Goal: Check status: Check status

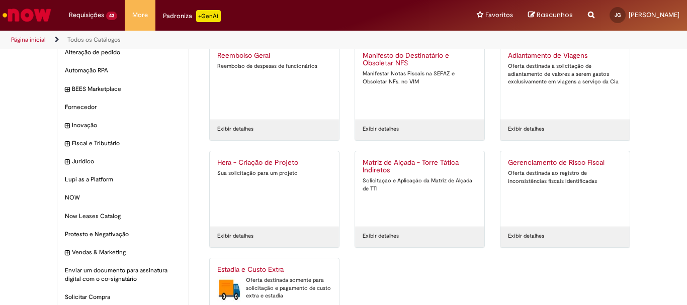
scroll to position [96, 0]
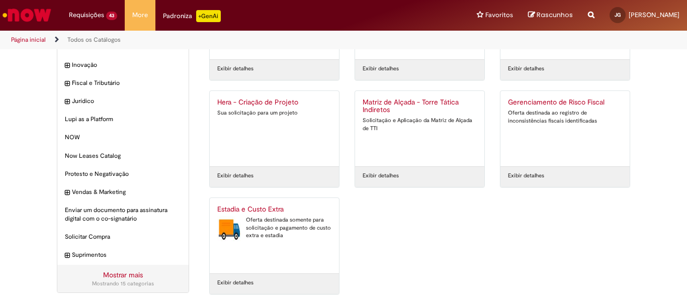
click at [267, 223] on div "Oferta destinada somente para solicitação e pagamento de custo extra e estadia" at bounding box center [274, 228] width 114 height 24
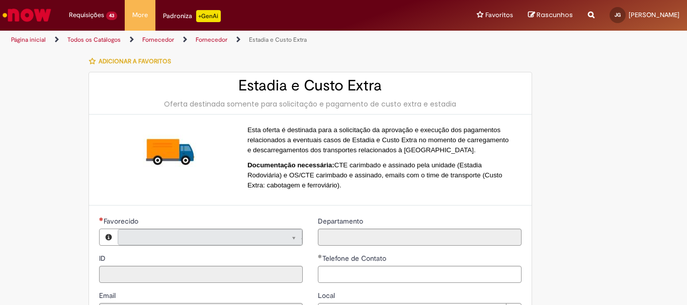
type input "**********"
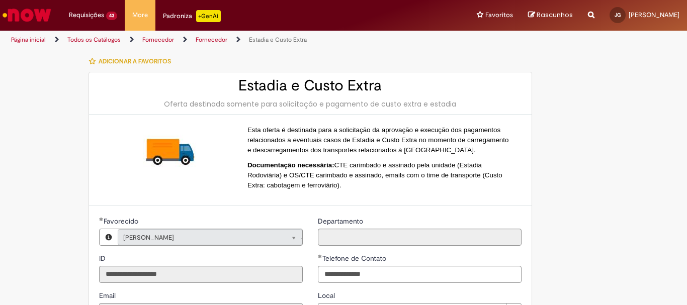
type input "**********"
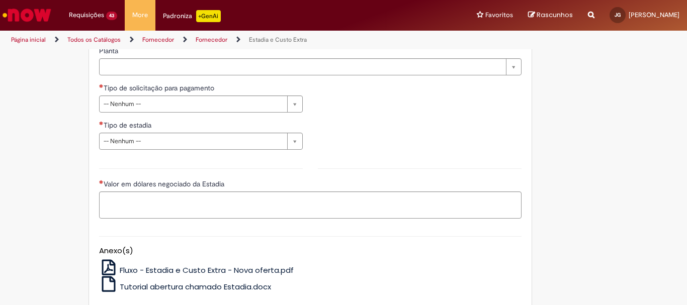
scroll to position [153, 0]
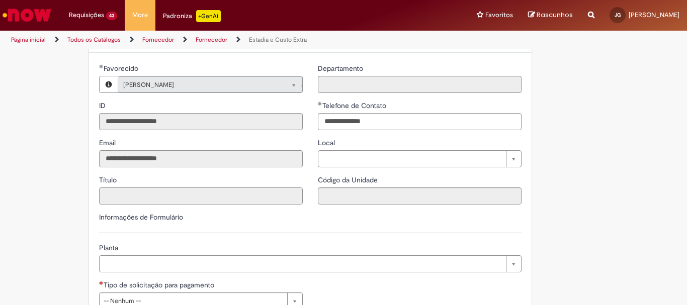
click at [285, 196] on input "Título" at bounding box center [201, 196] width 204 height 17
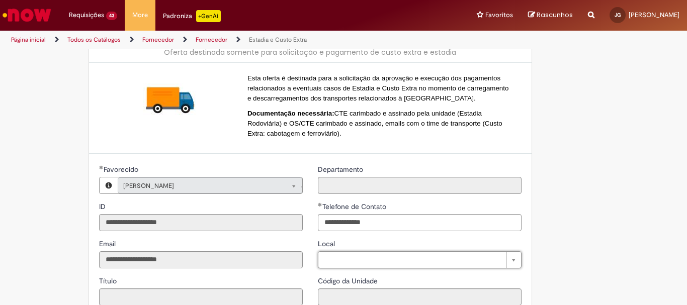
scroll to position [0, 0]
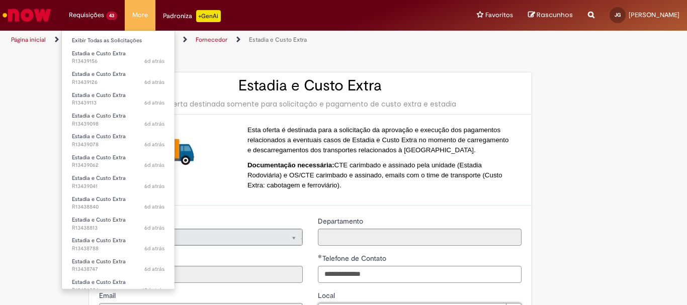
click at [95, 14] on li "Requisições 43 Exibir Todas as Solicitações Estadia e Custo Extra 6d atrás 6 di…" at bounding box center [92, 15] width 63 height 30
click at [96, 34] on li "Exibir Todas as Solicitações" at bounding box center [118, 39] width 113 height 13
click at [99, 37] on link "Exibir Todas as Solicitações" at bounding box center [118, 40] width 113 height 11
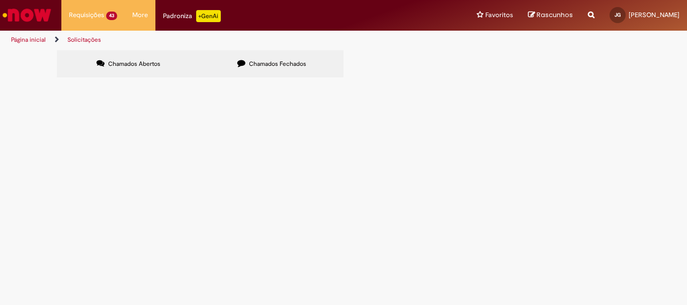
click at [0, 0] on td at bounding box center [0, 0] width 0 height 0
click at [0, 0] on button at bounding box center [0, 0] width 0 height 0
click at [0, 0] on link "2" at bounding box center [0, 0] width 0 height 0
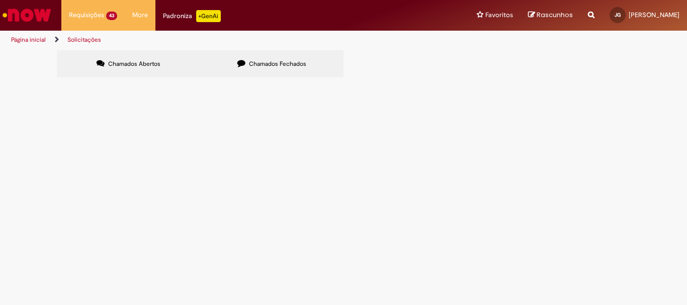
click at [0, 0] on link "3" at bounding box center [0, 0] width 0 height 0
click at [0, 0] on span "Estadia e Custo Extra" at bounding box center [0, 0] width 0 height 0
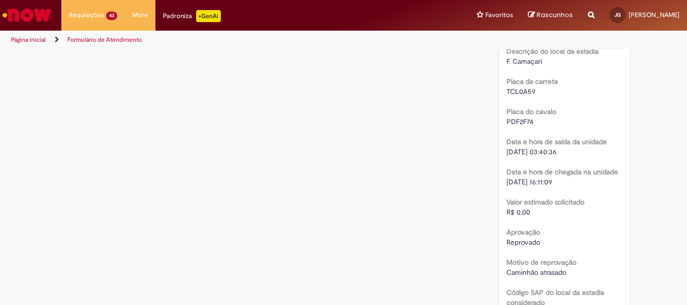
scroll to position [1409, 0]
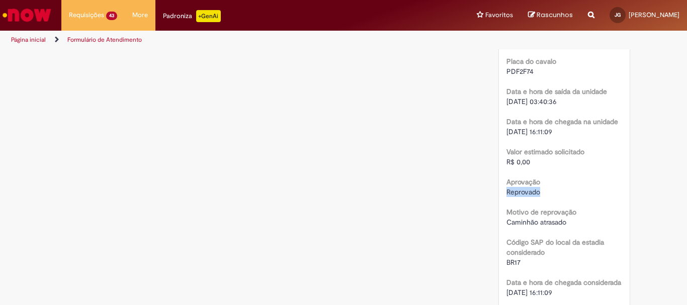
drag, startPoint x: 535, startPoint y: 193, endPoint x: 487, endPoint y: 193, distance: 48.3
drag, startPoint x: 568, startPoint y: 225, endPoint x: 503, endPoint y: 224, distance: 64.4
click at [507, 224] on div "Caminhão atrasado" at bounding box center [565, 222] width 116 height 10
copy span "Caminhão atrasado"
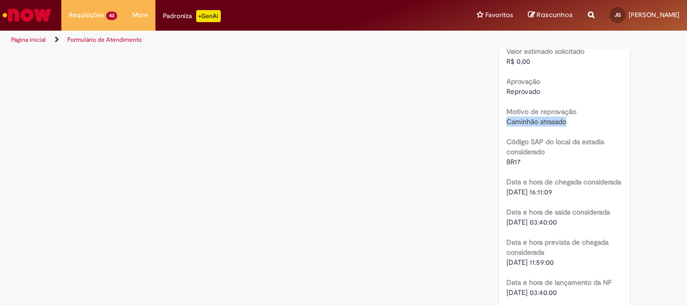
scroll to position [1560, 0]
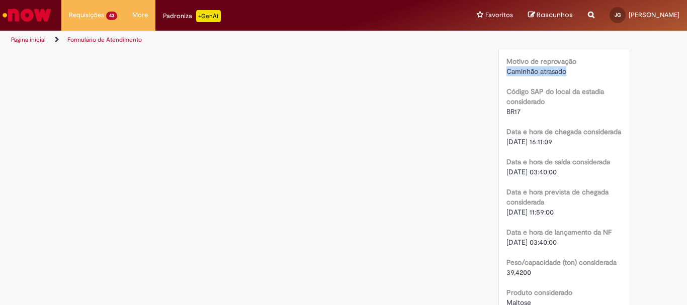
drag, startPoint x: 564, startPoint y: 213, endPoint x: 504, endPoint y: 214, distance: 59.4
click at [507, 214] on span "[DATE] 11:59:00" at bounding box center [530, 212] width 47 height 9
copy span "[DATE] 11:59:00"
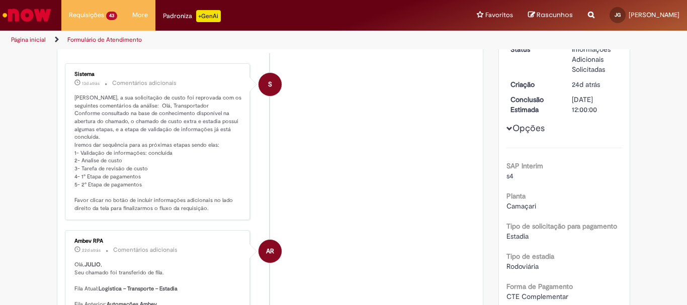
scroll to position [0, 0]
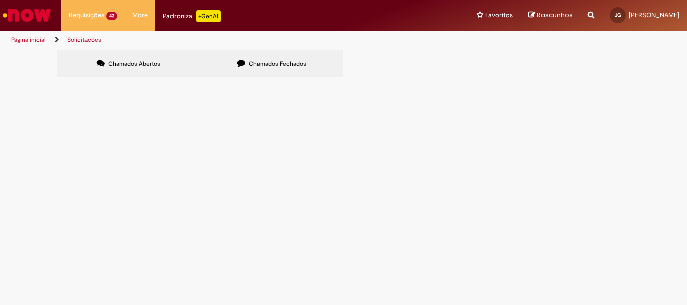
scroll to position [220, 0]
click at [0, 0] on link "3" at bounding box center [0, 0] width 0 height 0
click at [0, 0] on span "R13353544" at bounding box center [0, 0] width 0 height 0
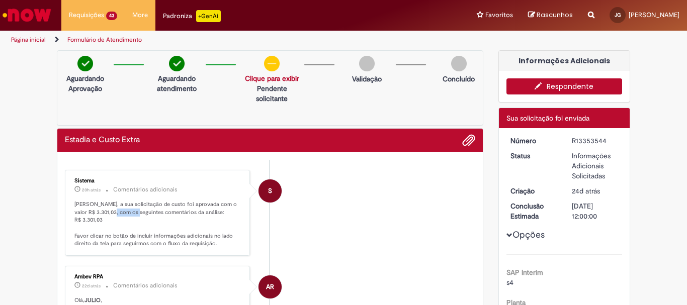
drag, startPoint x: 130, startPoint y: 214, endPoint x: 109, endPoint y: 211, distance: 21.3
click at [109, 211] on p "[PERSON_NAME], a sua solicitação de custo foi aprovada com o valor R$ 3.301,03,…" at bounding box center [158, 224] width 168 height 47
copy p "3.301,03,"
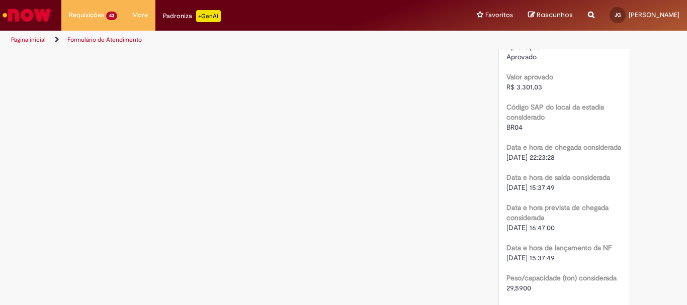
scroll to position [1560, 0]
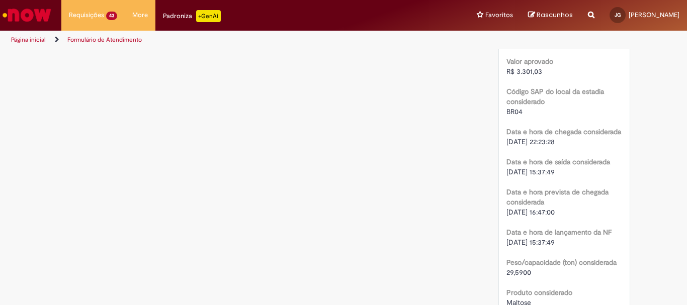
drag, startPoint x: 502, startPoint y: 212, endPoint x: 566, endPoint y: 214, distance: 64.5
copy span "[DATE] 16:47:00"
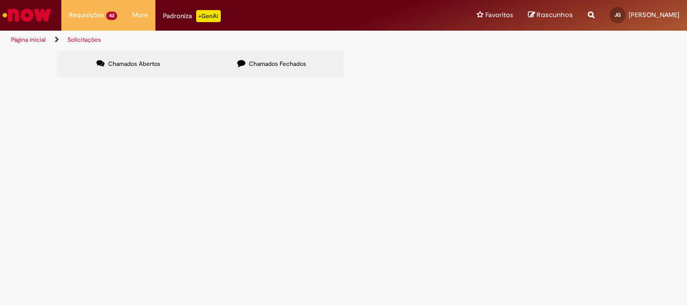
scroll to position [220, 0]
click at [0, 0] on link "3" at bounding box center [0, 0] width 0 height 0
click at [0, 0] on span "Estadia e Custo Extra" at bounding box center [0, 0] width 0 height 0
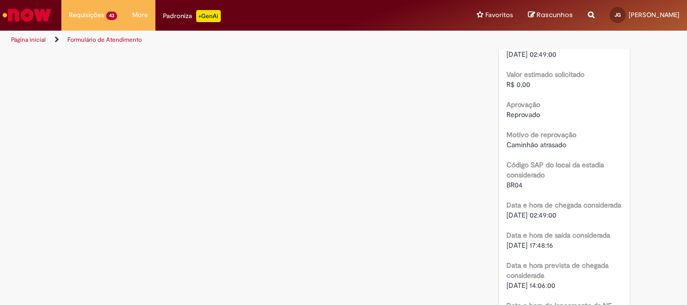
scroll to position [1510, 0]
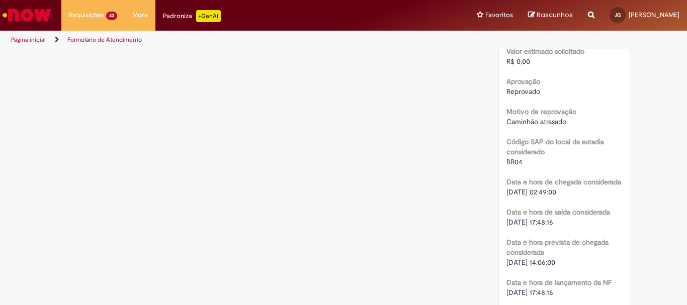
drag, startPoint x: 570, startPoint y: 266, endPoint x: 503, endPoint y: 262, distance: 67.1
click at [507, 262] on div "[DATE] 14:06:00" at bounding box center [565, 263] width 116 height 10
copy span "[DATE] 14:06:00"
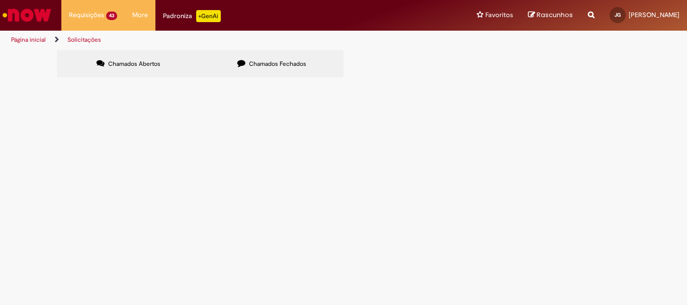
scroll to position [220, 0]
click at [0, 0] on link "2" at bounding box center [0, 0] width 0 height 0
click at [0, 0] on span "Estadia e Custo Extra" at bounding box center [0, 0] width 0 height 0
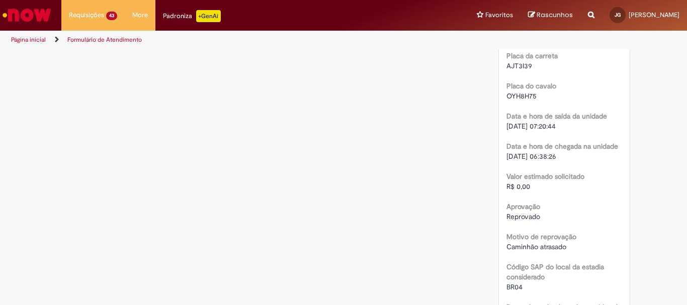
scroll to position [1409, 0]
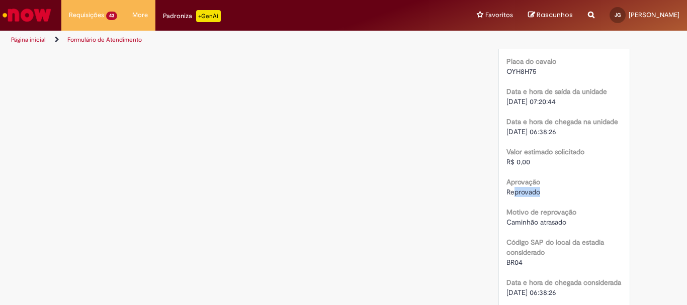
drag, startPoint x: 535, startPoint y: 192, endPoint x: 511, endPoint y: 191, distance: 23.7
click at [511, 191] on span "Reprovado" at bounding box center [524, 192] width 34 height 9
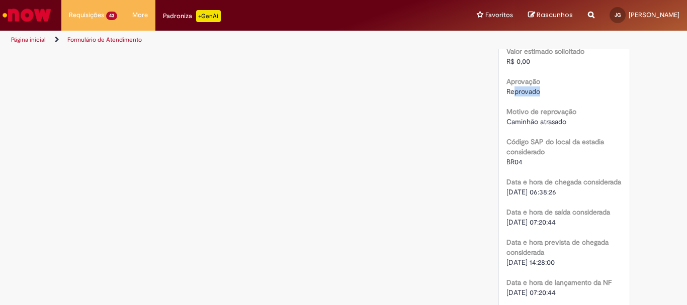
scroll to position [1560, 0]
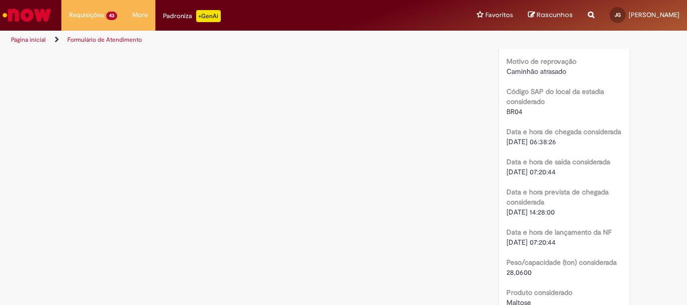
drag, startPoint x: 567, startPoint y: 210, endPoint x: 503, endPoint y: 210, distance: 64.4
click at [507, 210] on div "[DATE] 14:28:00" at bounding box center [565, 212] width 116 height 10
copy span "[DATE] 14:28:00"
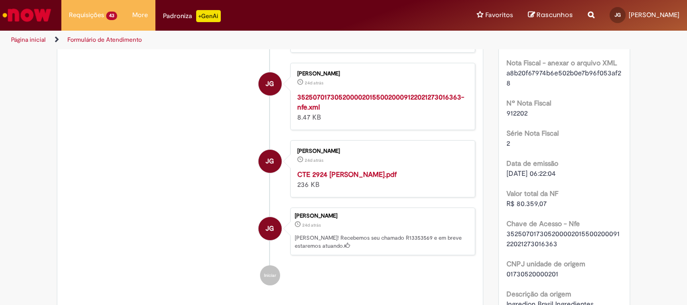
scroll to position [403, 0]
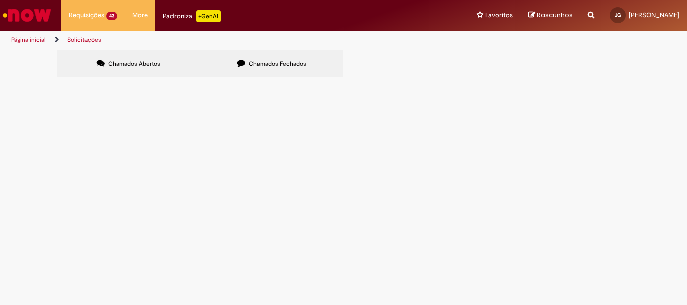
scroll to position [220, 0]
click at [0, 0] on link "2" at bounding box center [0, 0] width 0 height 0
click at [0, 0] on span "R13353615" at bounding box center [0, 0] width 0 height 0
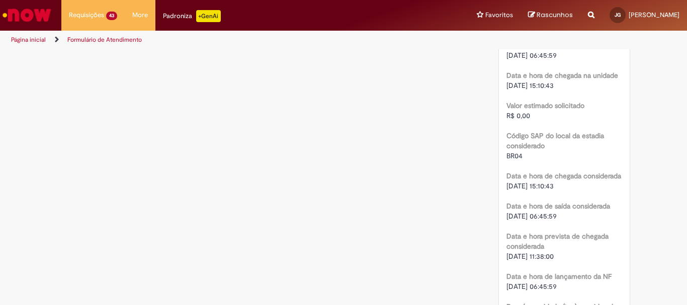
scroll to position [1459, 0]
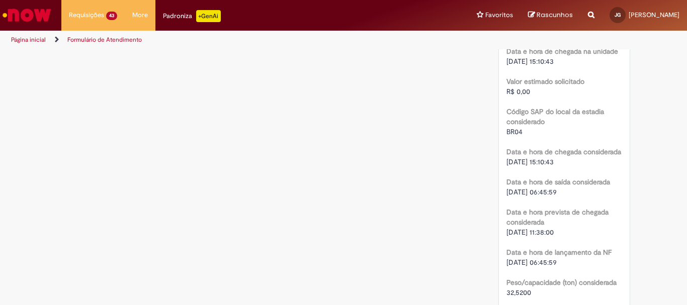
click at [511, 178] on b "Data e hora de saída considerada" at bounding box center [559, 182] width 104 height 9
click at [523, 189] on span "[DATE] 06:45:59" at bounding box center [532, 192] width 50 height 9
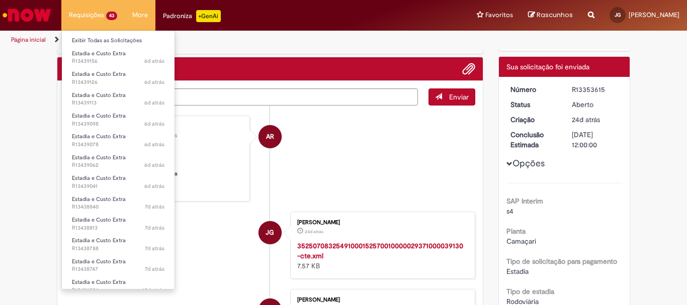
scroll to position [0, 0]
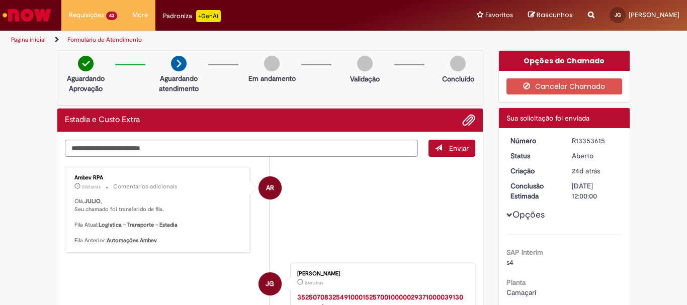
drag, startPoint x: 605, startPoint y: 141, endPoint x: 569, endPoint y: 141, distance: 36.2
click at [572, 141] on div "R13353615" at bounding box center [595, 141] width 47 height 10
copy div "R13353615"
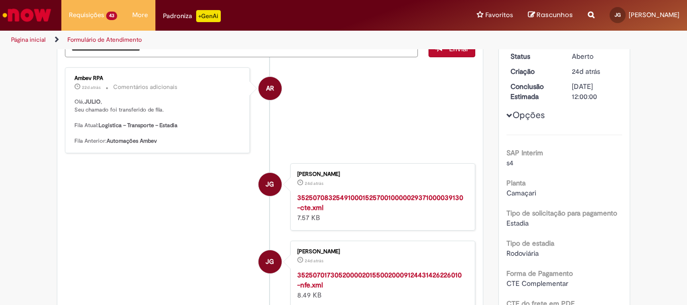
scroll to position [101, 0]
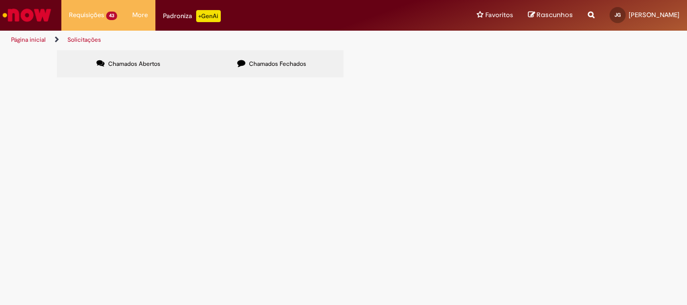
scroll to position [220, 0]
click at [0, 0] on link "2" at bounding box center [0, 0] width 0 height 0
click at [0, 0] on span "R13353621" at bounding box center [0, 0] width 0 height 0
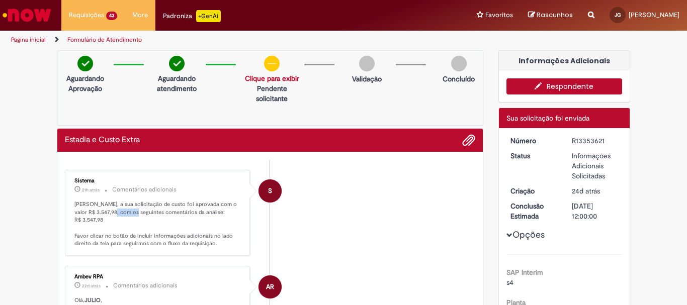
drag, startPoint x: 129, startPoint y: 212, endPoint x: 110, endPoint y: 212, distance: 19.1
click at [110, 212] on p "[PERSON_NAME], a sua solicitação de custo foi aprovada com o valor R$ 3.547,98,…" at bounding box center [158, 224] width 168 height 47
copy p "3.547,98"
drag, startPoint x: 602, startPoint y: 140, endPoint x: 569, endPoint y: 141, distance: 33.8
click at [572, 141] on div "R13353621" at bounding box center [595, 141] width 47 height 10
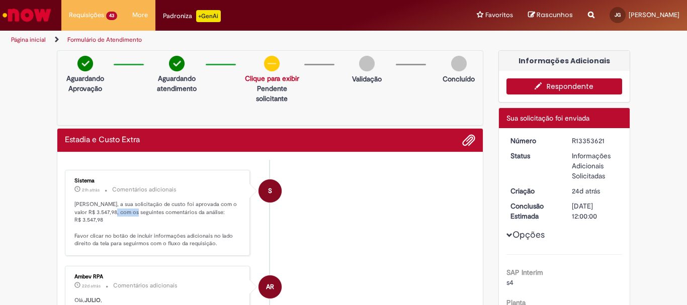
copy div "R13353621"
drag, startPoint x: 129, startPoint y: 211, endPoint x: 110, endPoint y: 212, distance: 18.6
click at [110, 212] on p "[PERSON_NAME], a sua solicitação de custo foi aprovada com o valor R$ 3.547,98,…" at bounding box center [158, 224] width 168 height 47
copy p "3.547,98"
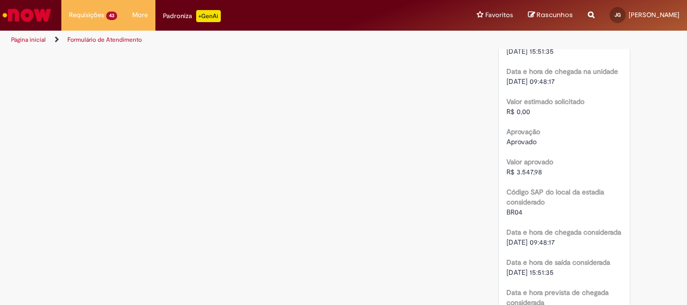
scroll to position [1510, 0]
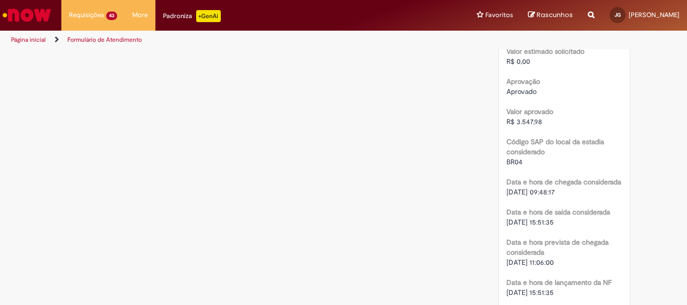
drag, startPoint x: 567, startPoint y: 265, endPoint x: 502, endPoint y: 264, distance: 64.9
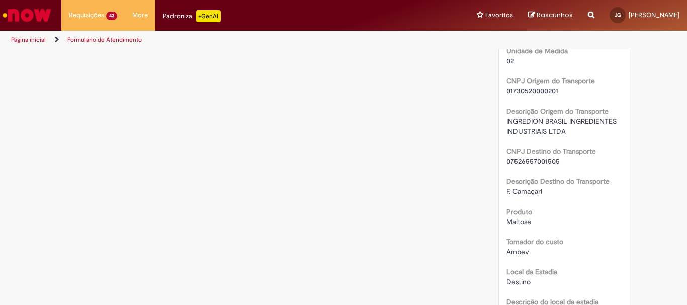
scroll to position [1107, 0]
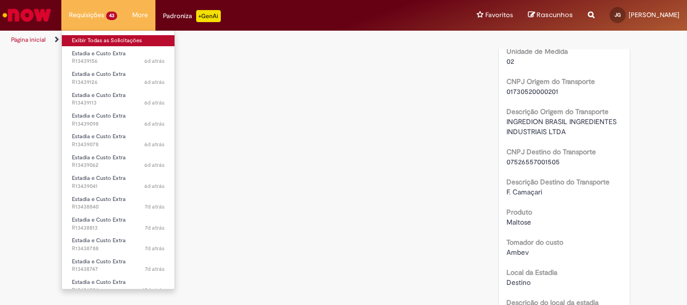
click at [100, 39] on link "Exibir Todas as Solicitações" at bounding box center [118, 40] width 113 height 11
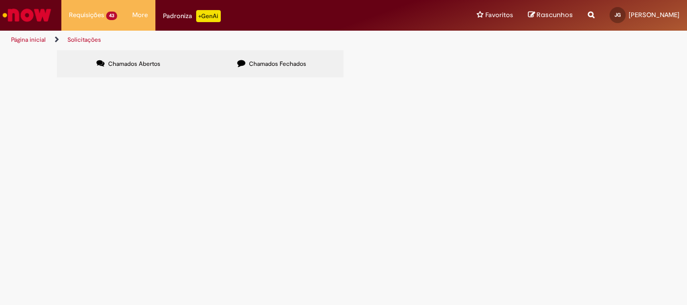
scroll to position [220, 0]
click at [0, 0] on link "2" at bounding box center [0, 0] width 0 height 0
click at [0, 0] on span "R13353646" at bounding box center [0, 0] width 0 height 0
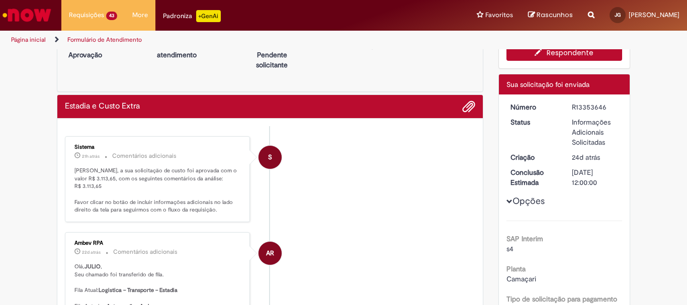
scroll to position [50, 0]
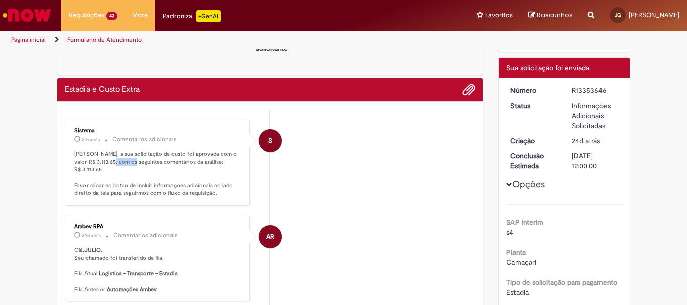
drag, startPoint x: 127, startPoint y: 163, endPoint x: 111, endPoint y: 163, distance: 16.6
click at [111, 163] on p "[PERSON_NAME], a sua solicitação de custo foi aprovada com o valor R$ 3.113,65,…" at bounding box center [158, 173] width 168 height 47
drag, startPoint x: 605, startPoint y: 93, endPoint x: 566, endPoint y: 92, distance: 39.3
click at [566, 92] on dd "R13353646" at bounding box center [596, 91] width 62 height 10
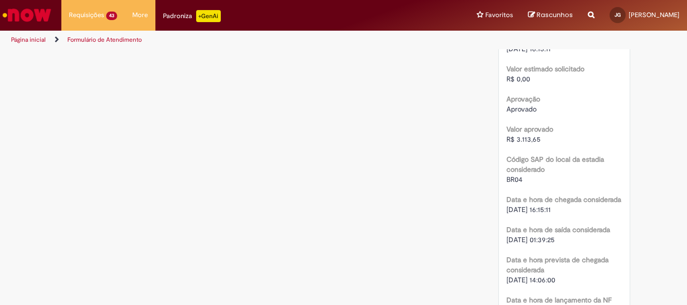
scroll to position [1510, 0]
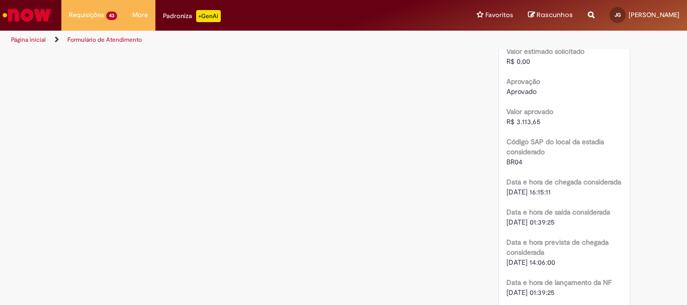
drag, startPoint x: 569, startPoint y: 263, endPoint x: 502, endPoint y: 264, distance: 66.9
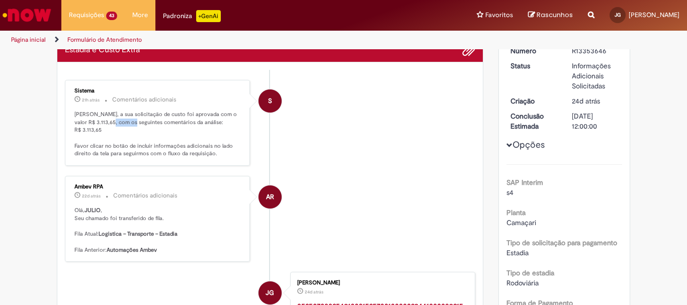
scroll to position [0, 0]
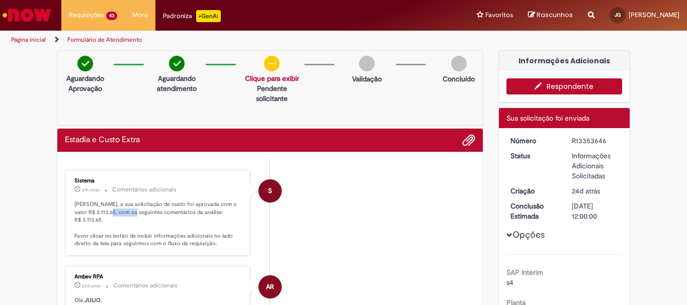
drag, startPoint x: 126, startPoint y: 212, endPoint x: 108, endPoint y: 213, distance: 18.1
click at [108, 213] on p "[PERSON_NAME], a sua solicitação de custo foi aprovada com o valor R$ 3.113,65,…" at bounding box center [158, 224] width 168 height 47
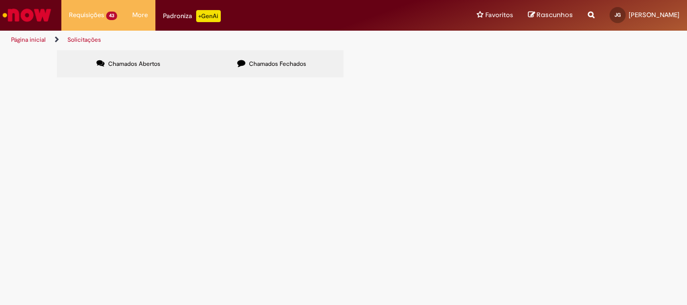
scroll to position [220, 0]
click at [0, 0] on link "2" at bounding box center [0, 0] width 0 height 0
click at [0, 0] on span "Estadia e Custo Extra" at bounding box center [0, 0] width 0 height 0
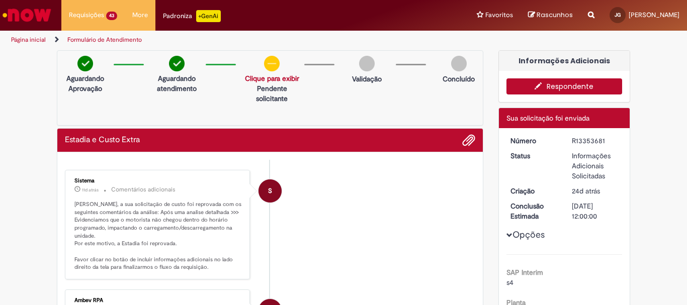
drag, startPoint x: 605, startPoint y: 142, endPoint x: 567, endPoint y: 142, distance: 37.7
click at [567, 142] on dd "R13353681" at bounding box center [596, 141] width 62 height 10
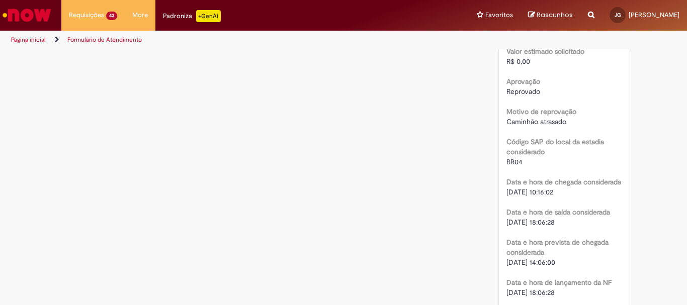
scroll to position [1560, 0]
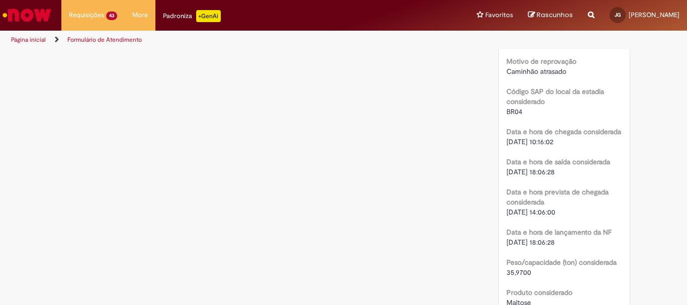
drag, startPoint x: 567, startPoint y: 212, endPoint x: 503, endPoint y: 212, distance: 64.4
click at [507, 212] on div "[DATE] 14:06:00" at bounding box center [565, 212] width 116 height 10
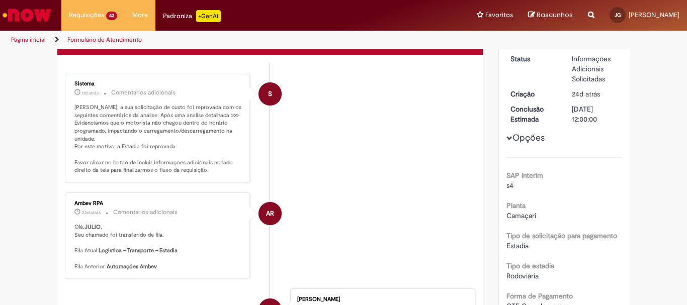
scroll to position [0, 0]
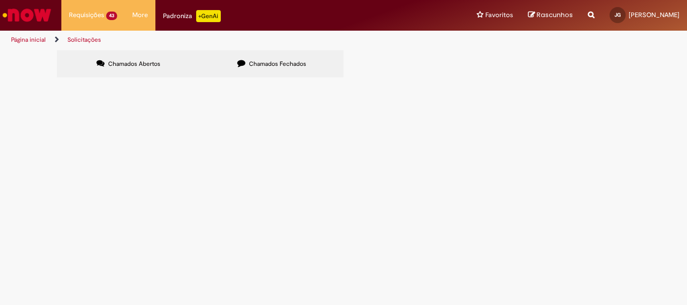
scroll to position [220, 0]
click at [0, 0] on link "2" at bounding box center [0, 0] width 0 height 0
click at [0, 0] on link "1" at bounding box center [0, 0] width 0 height 0
click at [305, 67] on label "Chamados Fechados" at bounding box center [271, 63] width 143 height 27
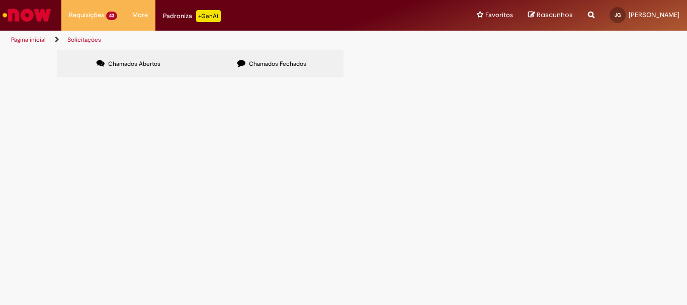
click at [0, 0] on span "Solucionado" at bounding box center [0, 0] width 0 height 0
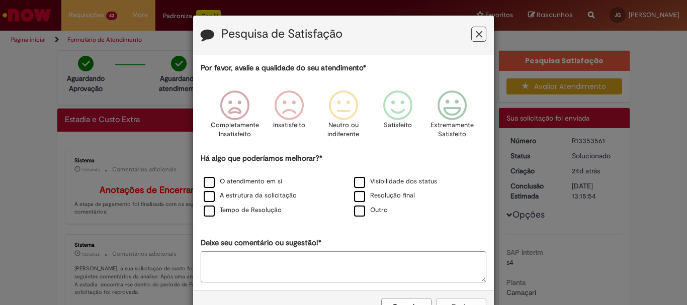
click at [472, 35] on button "Feedback" at bounding box center [479, 34] width 15 height 15
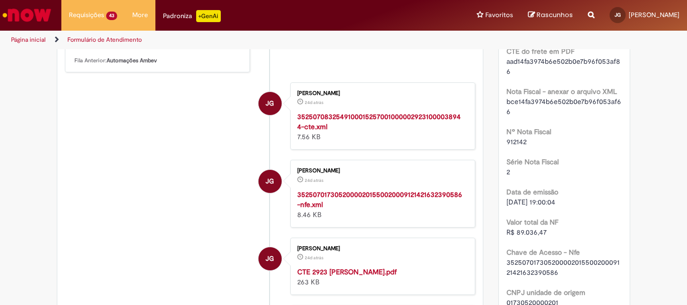
scroll to position [50, 0]
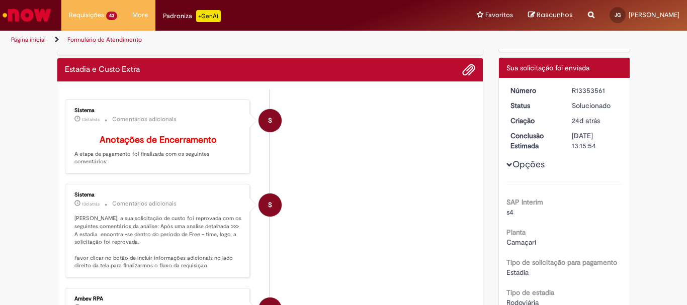
drag, startPoint x: 613, startPoint y: 92, endPoint x: 567, endPoint y: 91, distance: 46.3
click at [567, 91] on dd "R13353561" at bounding box center [596, 91] width 62 height 10
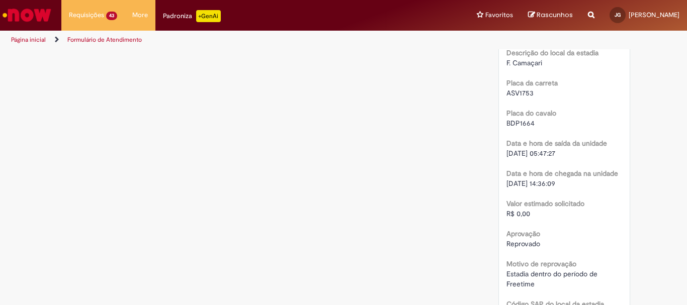
scroll to position [1359, 0]
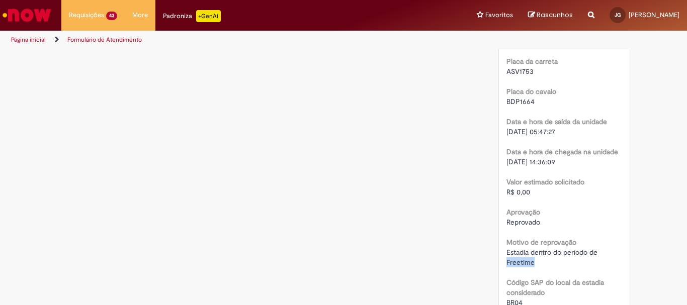
drag, startPoint x: 503, startPoint y: 260, endPoint x: 531, endPoint y: 263, distance: 28.3
click at [531, 263] on div "Estadia dentro do período de Freetime" at bounding box center [565, 258] width 116 height 20
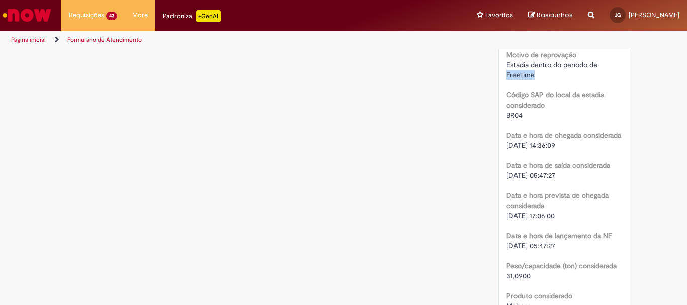
scroll to position [1560, 0]
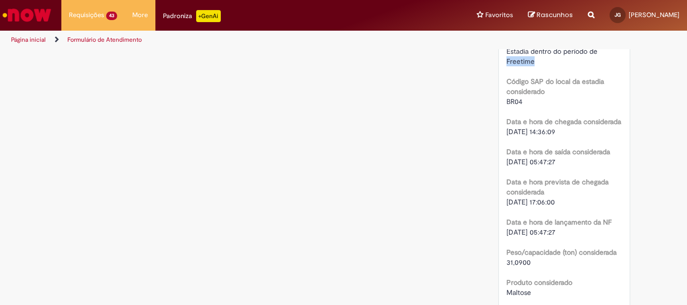
drag, startPoint x: 567, startPoint y: 202, endPoint x: 504, endPoint y: 202, distance: 63.4
click at [507, 202] on div "[DATE] 17:06:00" at bounding box center [565, 202] width 116 height 10
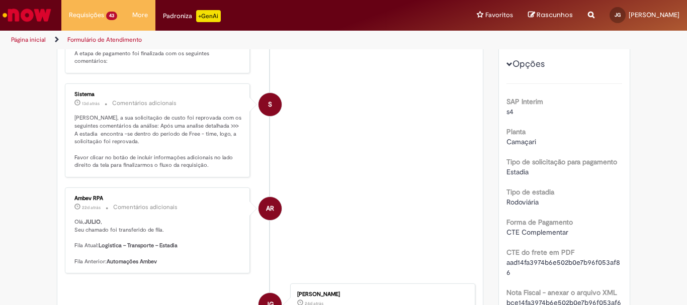
scroll to position [0, 0]
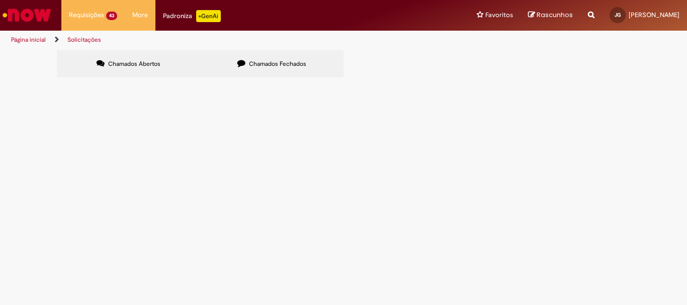
click at [272, 69] on label "Chamados Fechados" at bounding box center [271, 63] width 143 height 27
click at [0, 0] on span "Estadia e Custo Extra" at bounding box center [0, 0] width 0 height 0
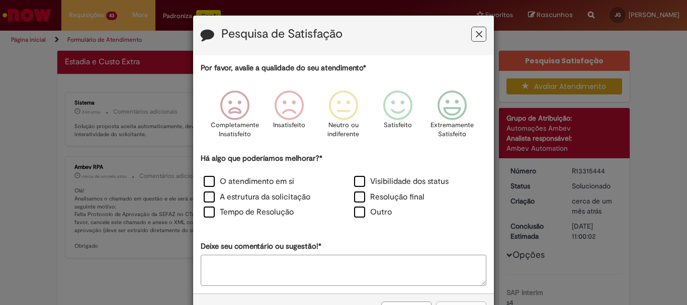
click at [479, 35] on button "Feedback" at bounding box center [479, 34] width 15 height 15
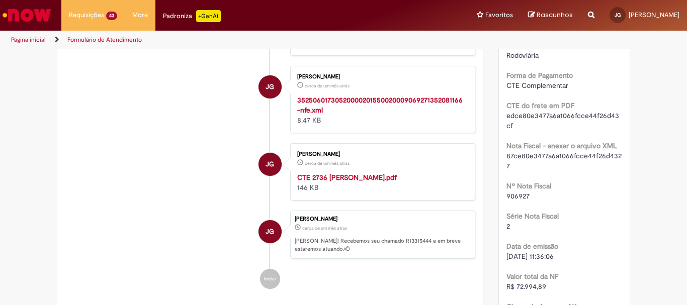
scroll to position [352, 0]
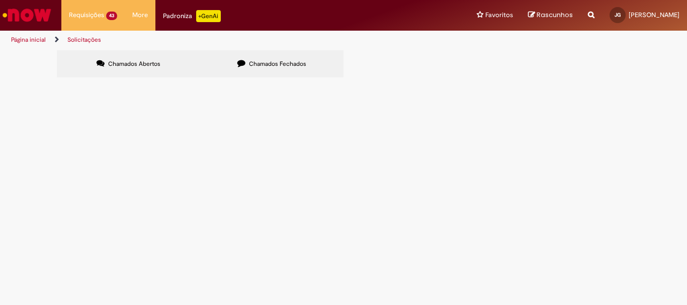
click at [262, 62] on span "Chamados Fechados" at bounding box center [277, 64] width 57 height 8
click at [0, 0] on span "R13237755" at bounding box center [0, 0] width 0 height 0
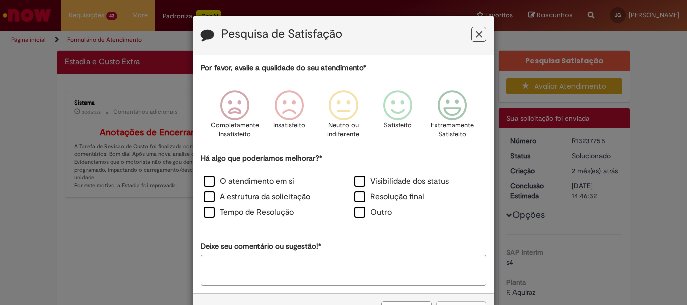
click at [479, 32] on icon "Feedback" at bounding box center [479, 34] width 7 height 11
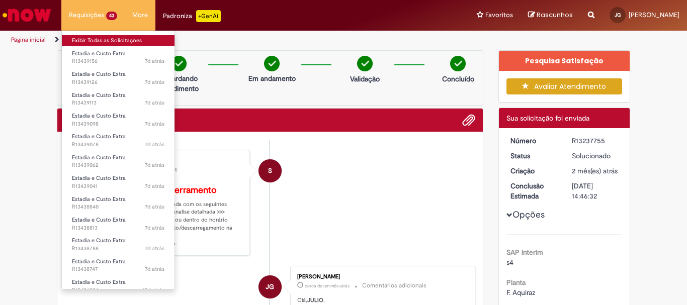
click at [92, 43] on link "Exibir Todas as Solicitações" at bounding box center [118, 40] width 113 height 11
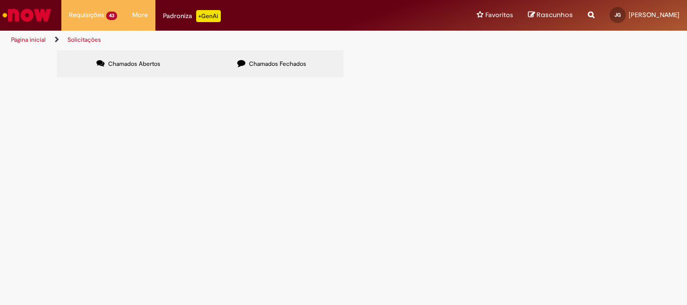
scroll to position [220, 0]
click at [0, 0] on link "2" at bounding box center [0, 0] width 0 height 0
click at [0, 0] on span "Estadia e Custo Extra" at bounding box center [0, 0] width 0 height 0
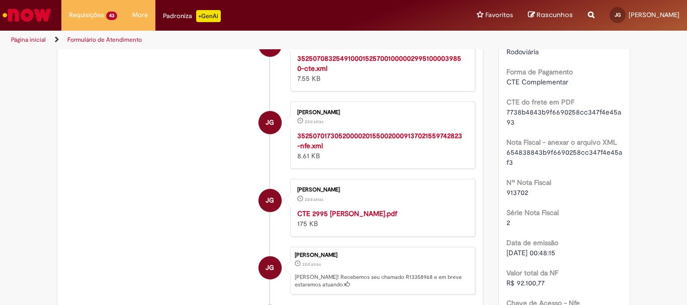
scroll to position [352, 0]
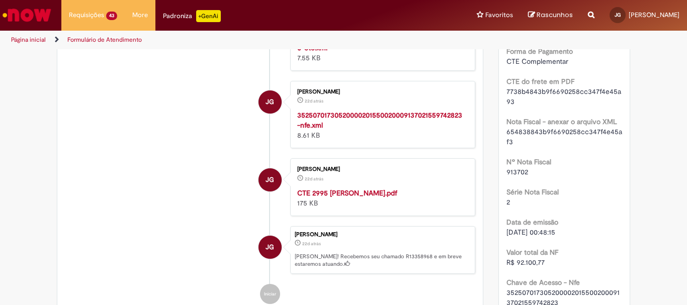
click at [345, 193] on strong "CTE 2995 [PERSON_NAME].pdf" at bounding box center [347, 193] width 100 height 9
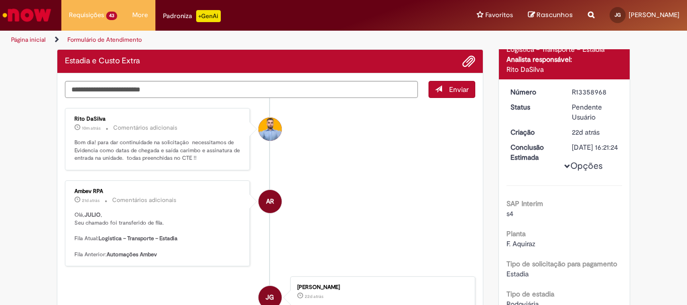
scroll to position [0, 0]
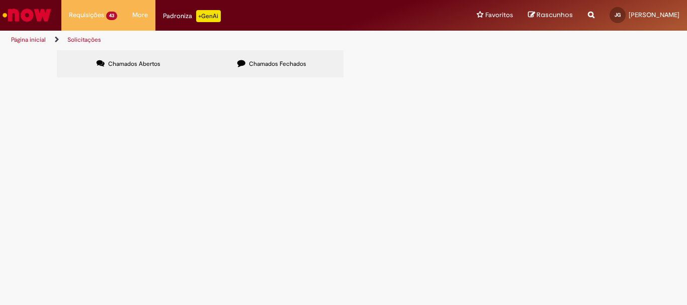
scroll to position [220, 0]
click at [0, 0] on link "3" at bounding box center [0, 0] width 0 height 0
click at [0, 0] on link "2" at bounding box center [0, 0] width 0 height 0
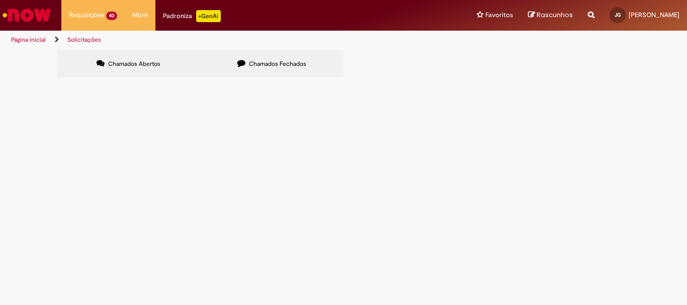
click at [0, 0] on span "Estadia e Custo Extra" at bounding box center [0, 0] width 0 height 0
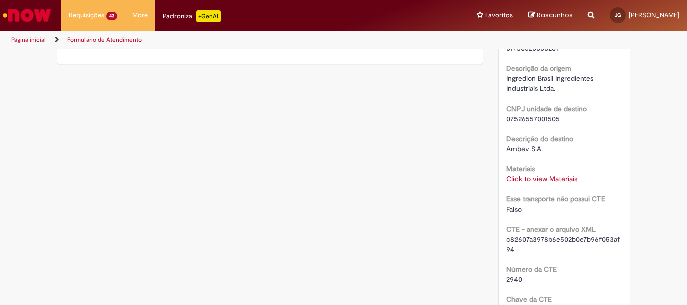
scroll to position [654, 0]
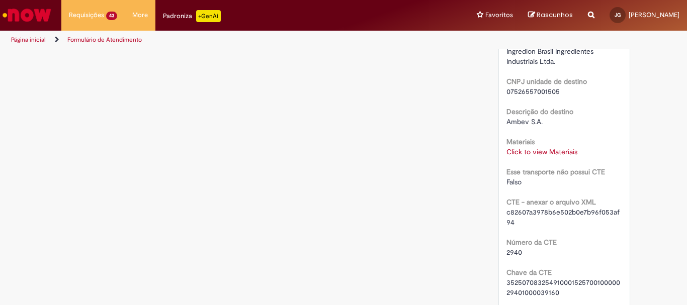
click at [569, 152] on link "Click to view Materiais" at bounding box center [542, 151] width 71 height 9
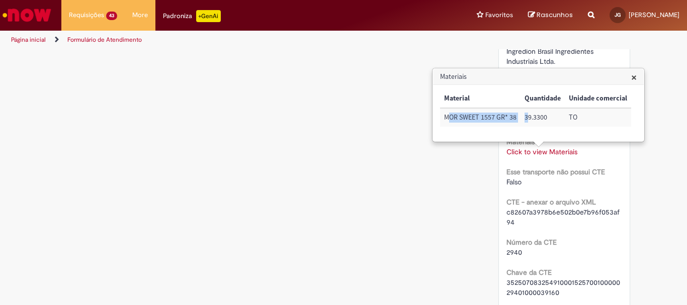
drag, startPoint x: 503, startPoint y: 115, endPoint x: 432, endPoint y: 112, distance: 71.0
click at [432, 113] on body "Pular para o conteúdo da página Requisições 43 Exibir Todas as Solicitações Est…" at bounding box center [343, 152] width 687 height 305
click at [597, 116] on td "TO" at bounding box center [598, 117] width 66 height 19
click at [602, 144] on div "Materiais Click to view Materiais Click to view Materiais" at bounding box center [565, 145] width 116 height 23
drag, startPoint x: 636, startPoint y: 78, endPoint x: 633, endPoint y: 84, distance: 6.3
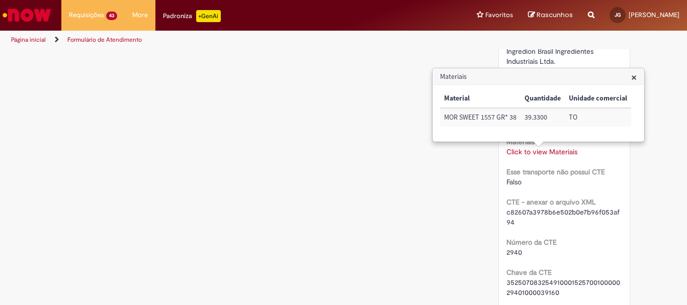
click at [636, 77] on span "×" at bounding box center [635, 77] width 6 height 14
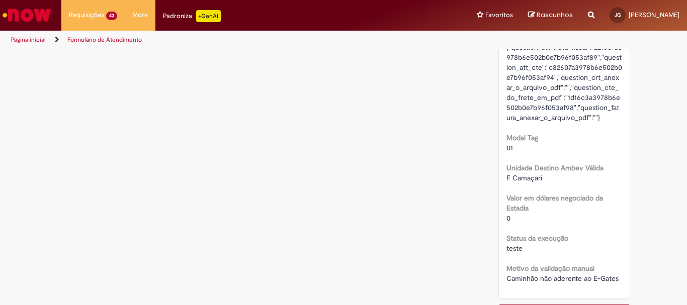
scroll to position [1862, 0]
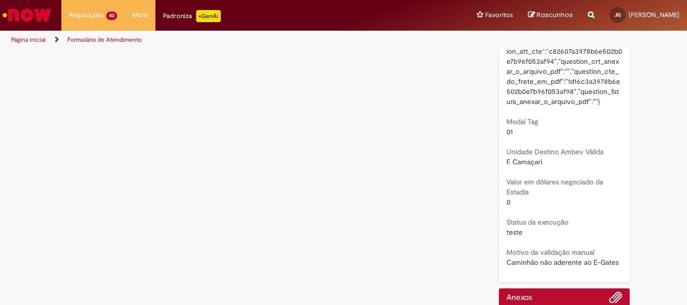
click at [572, 106] on span "{"question_att_nota_fiscal":"221607a3978b6e502b0e7b96f053af89","question_att_ct…" at bounding box center [565, 67] width 116 height 80
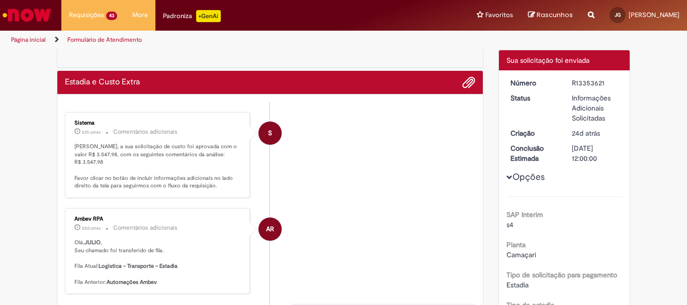
scroll to position [0, 0]
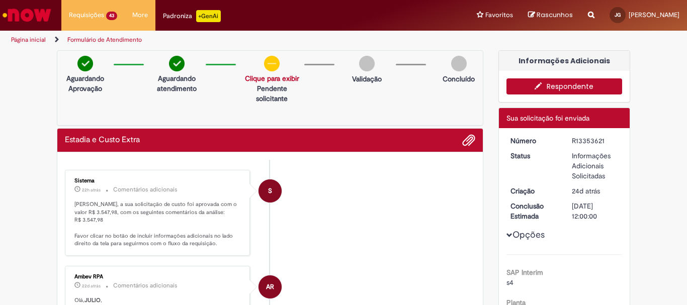
click at [271, 76] on link "Clique para exibir" at bounding box center [272, 78] width 54 height 9
click at [281, 96] on p "Informações adicionais" at bounding box center [269, 99] width 69 height 10
click at [581, 82] on button "Respondente" at bounding box center [565, 87] width 116 height 16
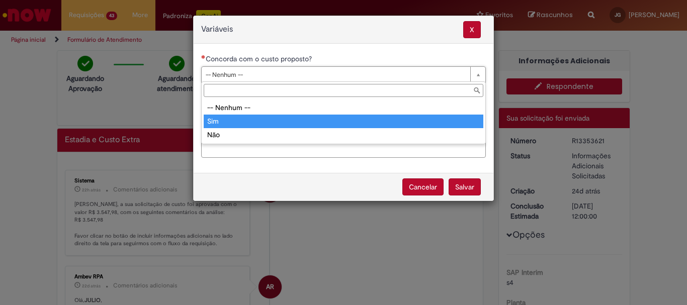
type input "***"
select select "***"
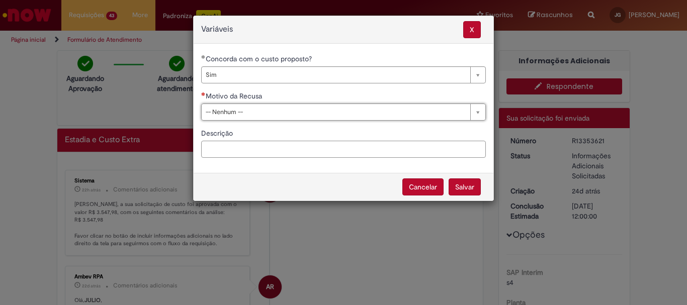
click at [227, 146] on input "Descrição" at bounding box center [343, 149] width 285 height 17
click at [462, 188] on button "Salvar" at bounding box center [465, 187] width 32 height 17
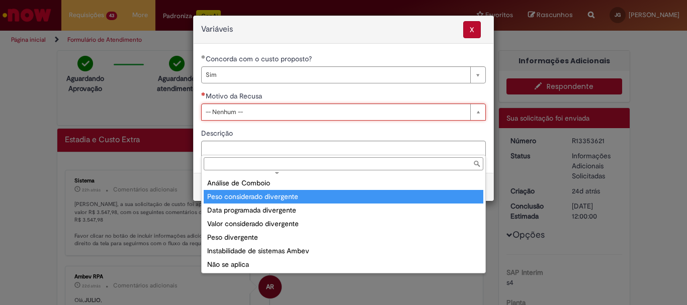
scroll to position [39, 0]
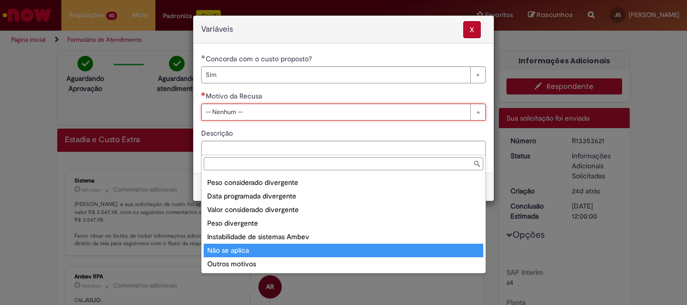
type input "**********"
select select "**********"
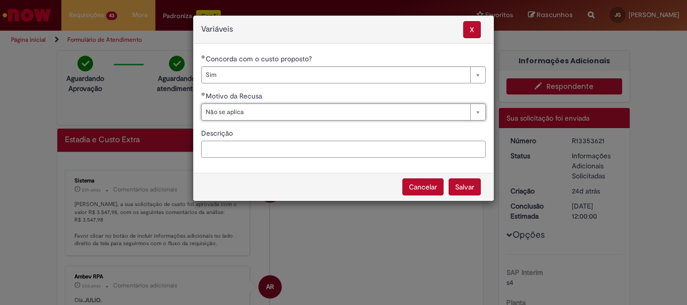
click at [248, 150] on input "Descrição" at bounding box center [343, 149] width 285 height 17
type input "**********"
click at [466, 186] on button "Salvar" at bounding box center [465, 187] width 32 height 17
select select "***"
select select "**********"
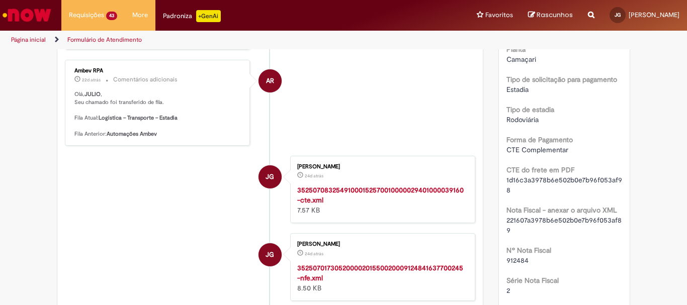
scroll to position [0, 0]
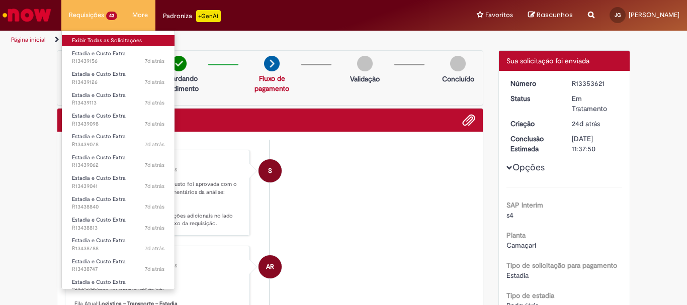
click at [93, 36] on link "Exibir Todas as Solicitações" at bounding box center [118, 40] width 113 height 11
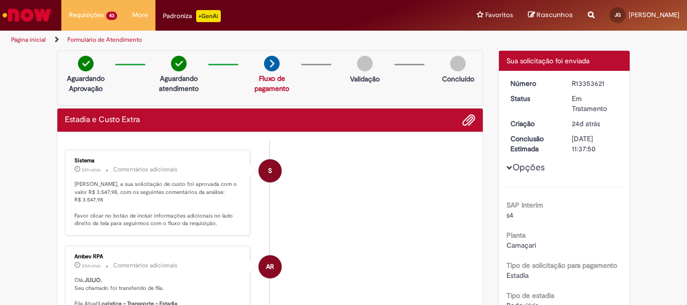
click at [268, 64] on img at bounding box center [272, 64] width 16 height 16
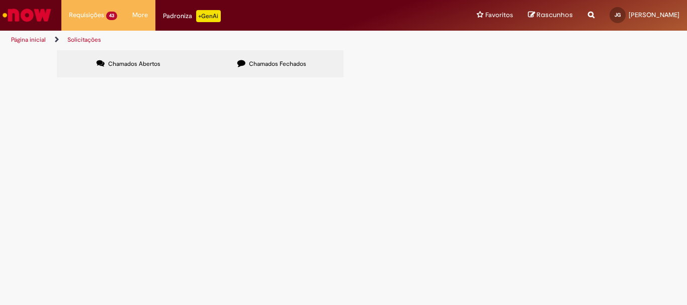
scroll to position [220, 0]
click at [0, 0] on link "2" at bounding box center [0, 0] width 0 height 0
click at [0, 0] on link "3" at bounding box center [0, 0] width 0 height 0
click at [0, 0] on span "Estadia e Custo Extra" at bounding box center [0, 0] width 0 height 0
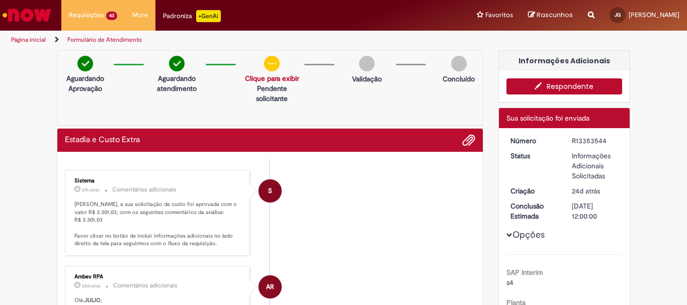
click at [549, 81] on button "Respondente" at bounding box center [565, 87] width 116 height 16
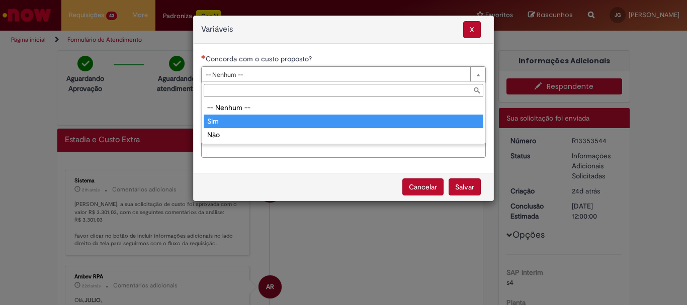
type input "***"
select select "***"
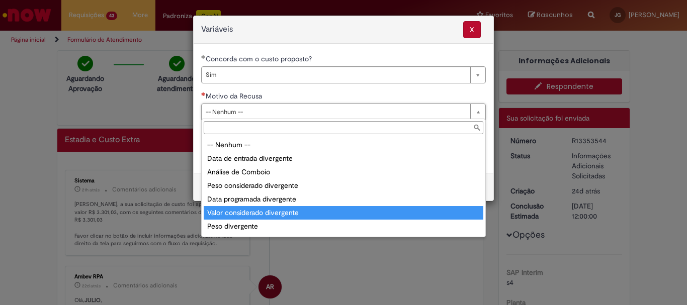
scroll to position [39, 0]
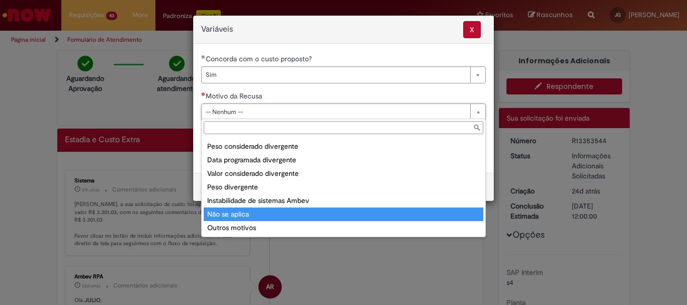
type input "**********"
select select "**********"
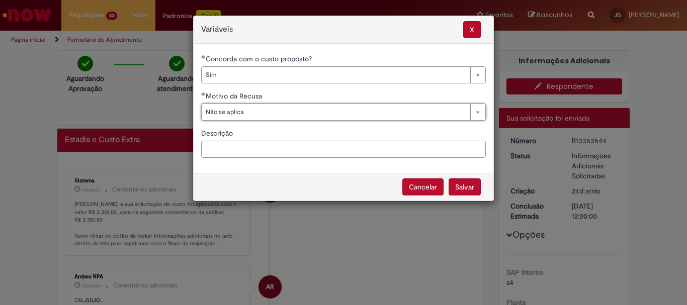
click at [255, 149] on input "Descrição" at bounding box center [343, 149] width 285 height 17
type input "**********"
click at [469, 183] on button "Salvar" at bounding box center [465, 187] width 32 height 17
select select "***"
select select "**********"
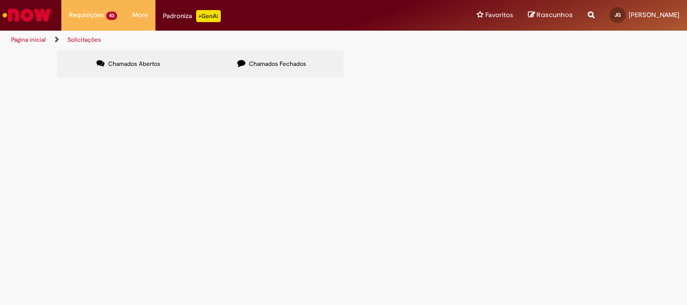
click at [395, 50] on div "Chamados Abertos Chamados Fechados Itens solicitados Exportar como PDF Exportar…" at bounding box center [344, 50] width 574 height 0
click at [0, 0] on link "3" at bounding box center [0, 0] width 0 height 0
click at [0, 0] on link "2" at bounding box center [0, 0] width 0 height 0
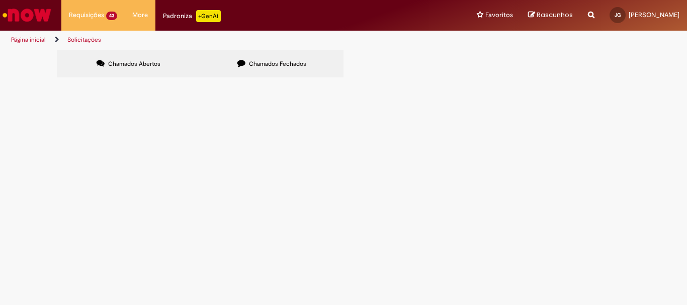
scroll to position [220, 0]
click at [0, 0] on span "Estadia e Custo Extra" at bounding box center [0, 0] width 0 height 0
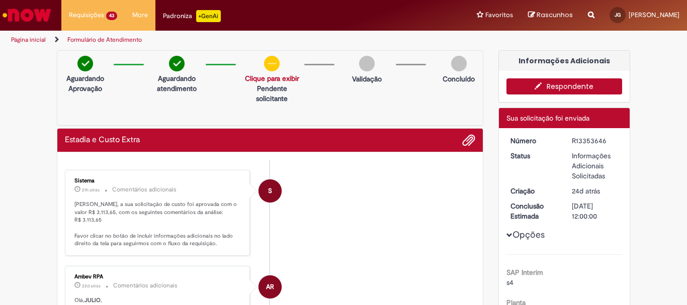
click at [563, 88] on button "Respondente" at bounding box center [565, 87] width 116 height 16
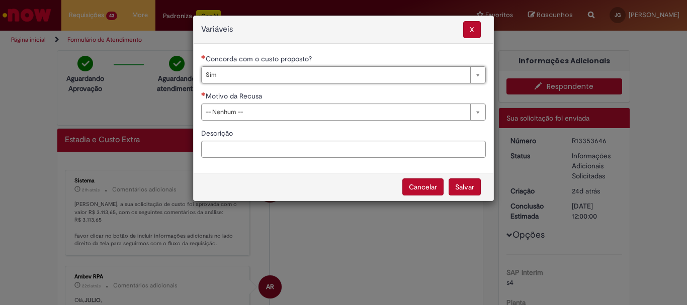
type input "***"
select select "***"
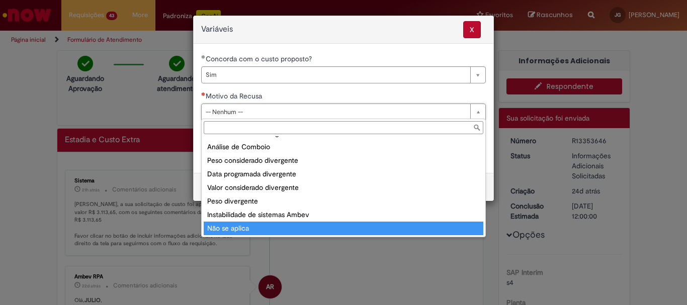
scroll to position [39, 0]
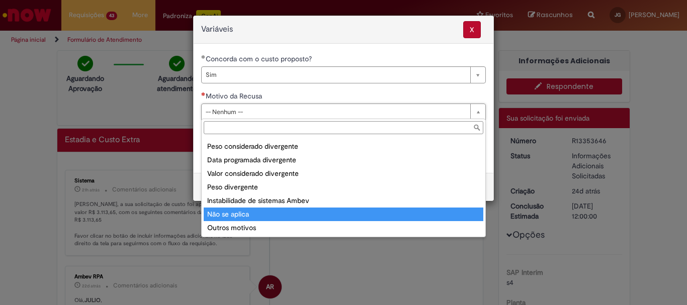
type input "**********"
select select "**********"
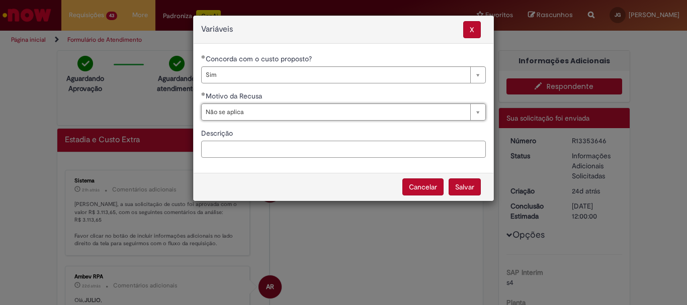
click at [241, 151] on input "Descrição" at bounding box center [343, 149] width 285 height 17
type input "**********"
click at [461, 190] on button "Salvar" at bounding box center [465, 187] width 32 height 17
select select "***"
select select "**********"
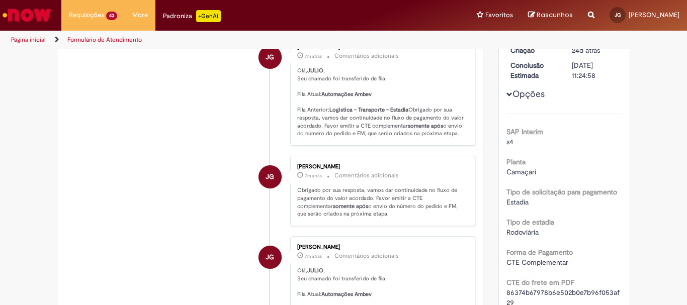
scroll to position [0, 0]
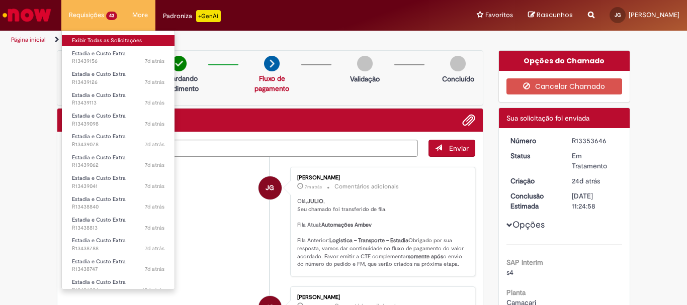
click at [93, 40] on link "Exibir Todas as Solicitações" at bounding box center [118, 40] width 113 height 11
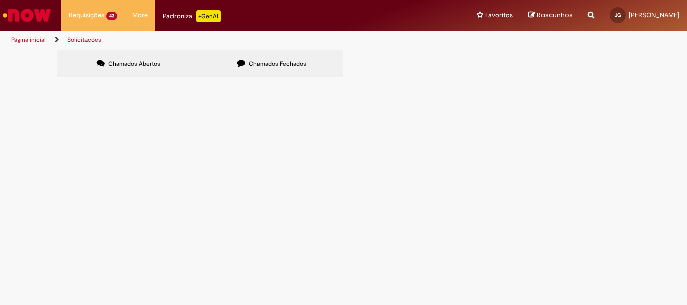
scroll to position [220, 0]
click at [0, 0] on span "R13426123" at bounding box center [0, 0] width 0 height 0
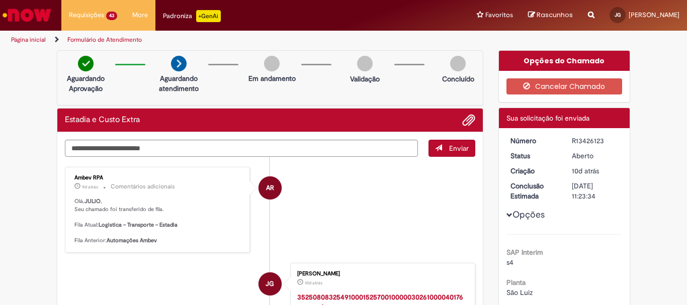
drag, startPoint x: 611, startPoint y: 141, endPoint x: 566, endPoint y: 142, distance: 44.8
click at [566, 142] on dd "R13426123" at bounding box center [596, 141] width 62 height 10
click at [108, 39] on link "Formulário de Atendimento" at bounding box center [104, 40] width 74 height 8
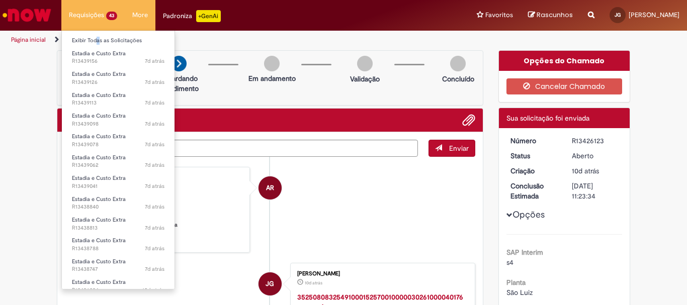
click at [95, 34] on li "Exibir Todas as Solicitações" at bounding box center [118, 39] width 113 height 13
click at [102, 40] on link "Exibir Todas as Solicitações" at bounding box center [118, 40] width 113 height 11
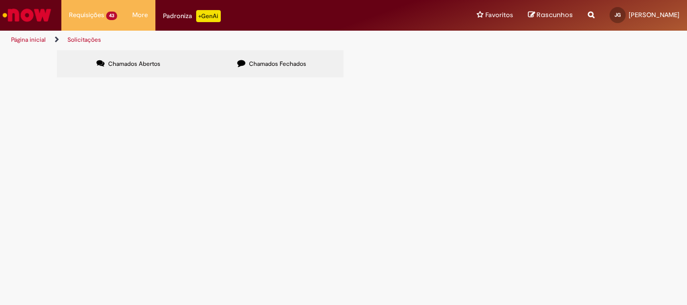
scroll to position [220, 0]
click at [0, 0] on link "2" at bounding box center [0, 0] width 0 height 0
click at [0, 0] on span "R13353753" at bounding box center [0, 0] width 0 height 0
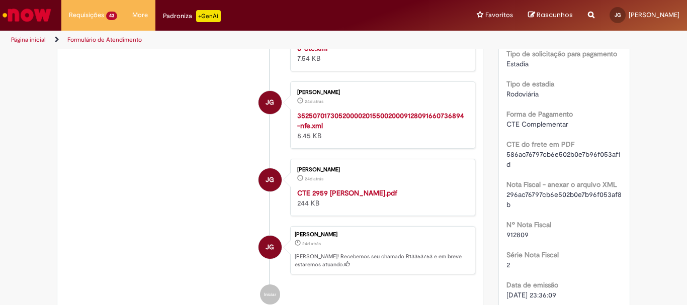
scroll to position [8, 0]
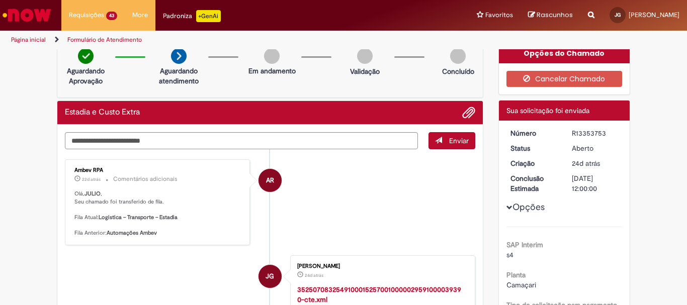
drag, startPoint x: 606, startPoint y: 132, endPoint x: 567, endPoint y: 134, distance: 38.8
click at [567, 134] on dd "R13353753" at bounding box center [596, 133] width 62 height 10
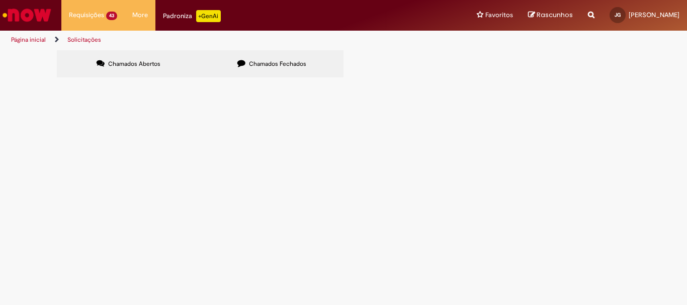
scroll to position [220, 0]
click at [0, 0] on link "2" at bounding box center [0, 0] width 0 height 0
click at [0, 0] on span "R13353798" at bounding box center [0, 0] width 0 height 0
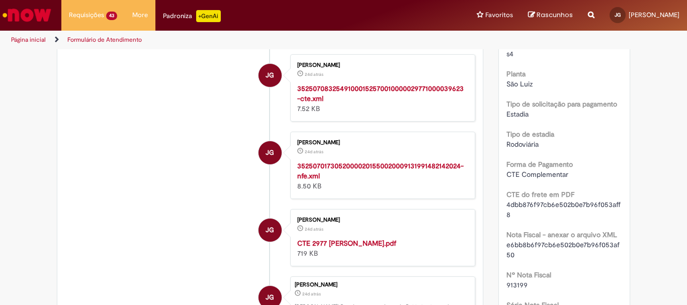
scroll to position [58, 0]
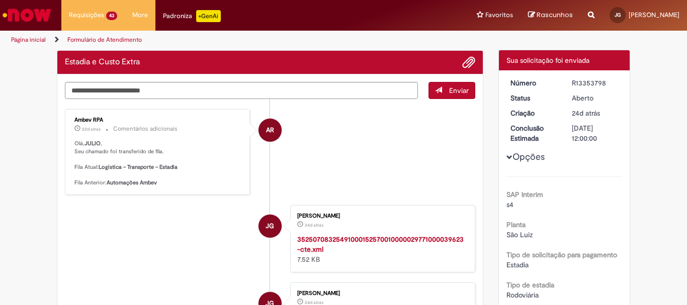
drag, startPoint x: 606, startPoint y: 85, endPoint x: 568, endPoint y: 85, distance: 38.7
click at [568, 85] on dd "R13353798" at bounding box center [596, 83] width 62 height 10
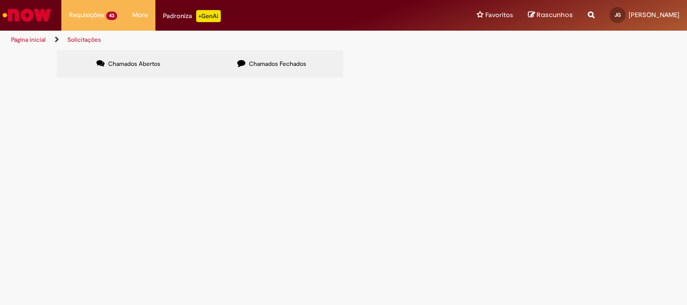
scroll to position [201, 0]
click at [0, 0] on link "2" at bounding box center [0, 0] width 0 height 0
click at [0, 0] on span "R13353816" at bounding box center [0, 0] width 0 height 0
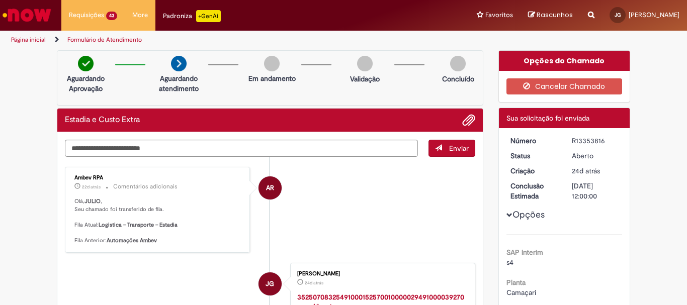
drag, startPoint x: 604, startPoint y: 138, endPoint x: 571, endPoint y: 138, distance: 33.2
click at [572, 138] on div "R13353816" at bounding box center [595, 141] width 47 height 10
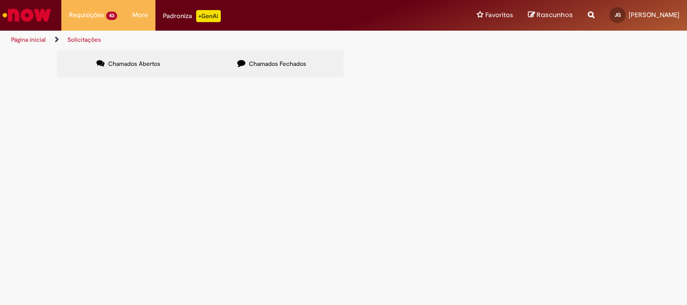
scroll to position [220, 0]
click at [0, 0] on link "2" at bounding box center [0, 0] width 0 height 0
click at [0, 0] on span "R13353848" at bounding box center [0, 0] width 0 height 0
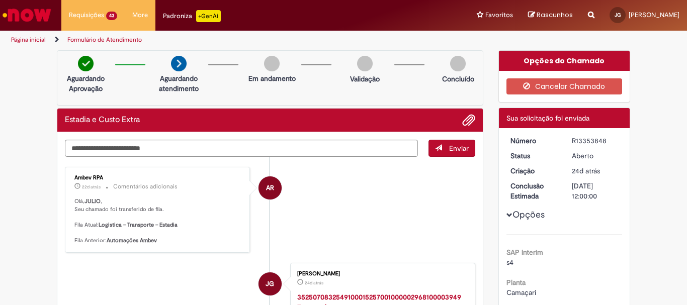
drag, startPoint x: 609, startPoint y: 145, endPoint x: 569, endPoint y: 143, distance: 39.8
click at [572, 143] on div "R13353848" at bounding box center [595, 141] width 47 height 10
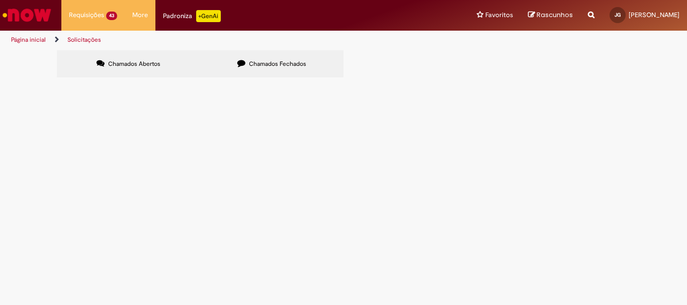
scroll to position [220, 0]
click at [0, 0] on link "2" at bounding box center [0, 0] width 0 height 0
click at [0, 0] on span "R13358908" at bounding box center [0, 0] width 0 height 0
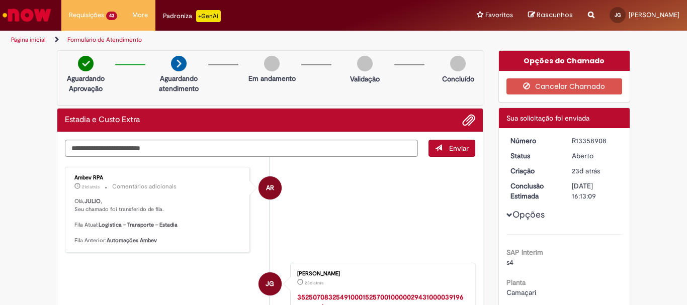
drag, startPoint x: 610, startPoint y: 142, endPoint x: 567, endPoint y: 139, distance: 42.8
click at [567, 139] on dd "R13358908" at bounding box center [596, 141] width 62 height 10
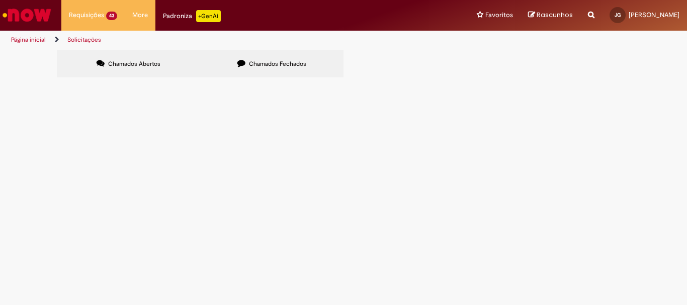
scroll to position [220, 0]
click at [0, 0] on link "1" at bounding box center [0, 0] width 0 height 0
click at [116, 272] on main "Solicitações Chamados Abertos Chamados Fechados Itens solicitados Exportar como…" at bounding box center [343, 178] width 687 height 256
click at [0, 0] on link "2" at bounding box center [0, 0] width 0 height 0
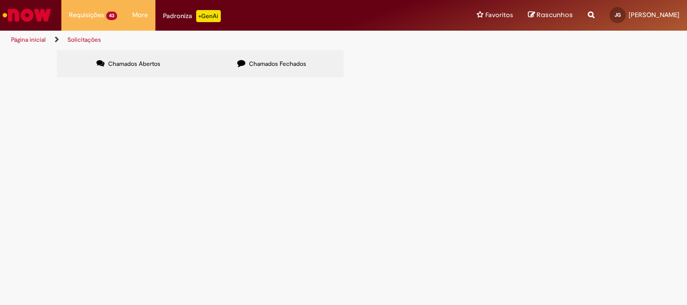
scroll to position [101, 0]
click at [0, 0] on span "R13358938" at bounding box center [0, 0] width 0 height 0
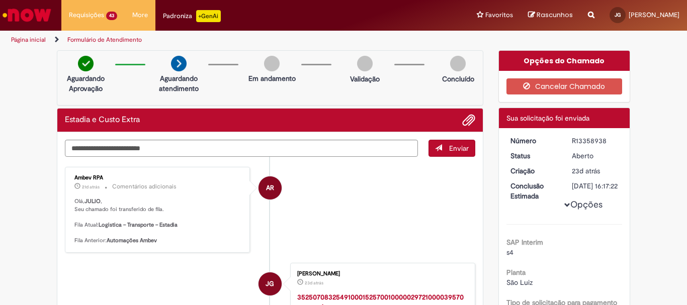
drag, startPoint x: 606, startPoint y: 144, endPoint x: 568, endPoint y: 142, distance: 38.3
click at [572, 142] on div "R13358938" at bounding box center [595, 141] width 47 height 10
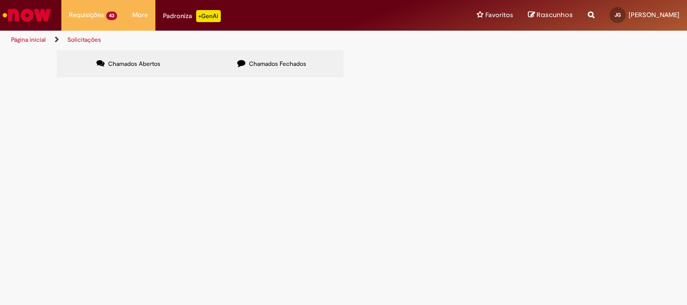
scroll to position [220, 0]
click at [0, 0] on link "2" at bounding box center [0, 0] width 0 height 0
click at [0, 0] on span "R13358968" at bounding box center [0, 0] width 0 height 0
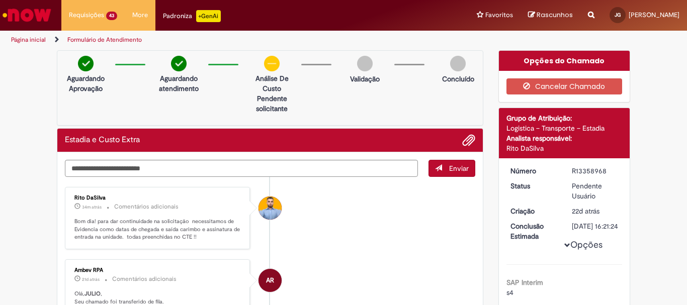
drag, startPoint x: 615, startPoint y: 171, endPoint x: 569, endPoint y: 172, distance: 46.3
click at [572, 172] on div "R13358968" at bounding box center [595, 171] width 47 height 10
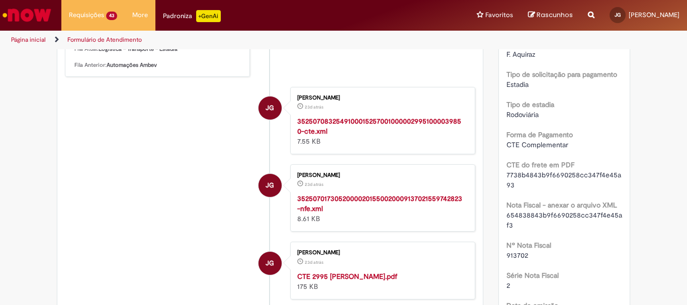
scroll to position [252, 0]
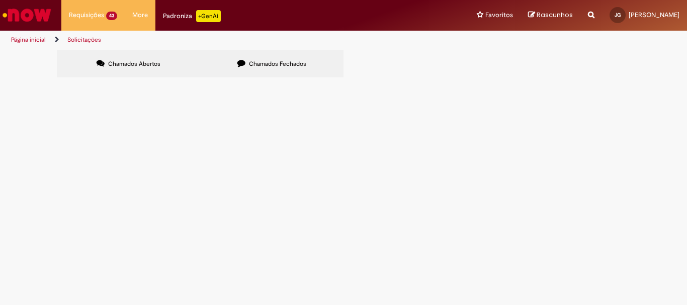
scroll to position [220, 0]
click at [0, 0] on link "2" at bounding box center [0, 0] width 0 height 0
click at [0, 0] on span "R13372573" at bounding box center [0, 0] width 0 height 0
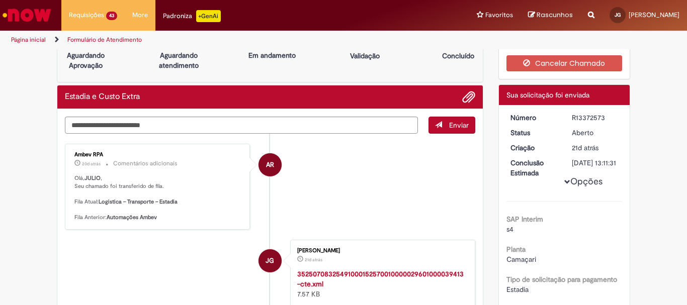
scroll to position [8, 0]
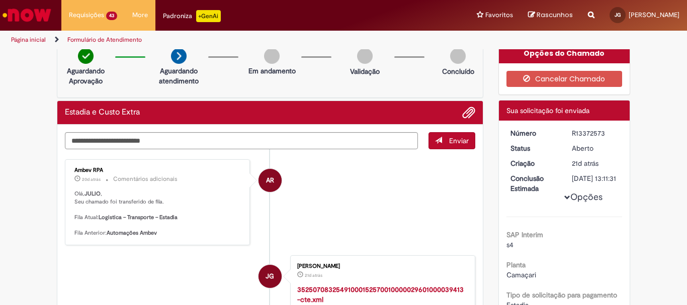
drag, startPoint x: 610, startPoint y: 134, endPoint x: 566, endPoint y: 135, distance: 43.8
click at [566, 135] on dd "R13372573" at bounding box center [596, 133] width 62 height 10
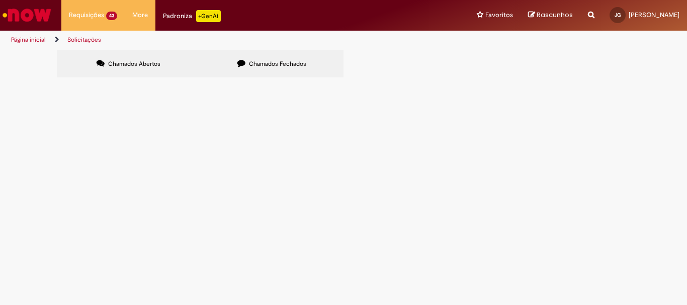
scroll to position [220, 0]
drag, startPoint x: 119, startPoint y: 273, endPoint x: 121, endPoint y: 269, distance: 5.2
click at [0, 0] on link "2" at bounding box center [0, 0] width 0 height 0
click at [0, 0] on span "R13372588" at bounding box center [0, 0] width 0 height 0
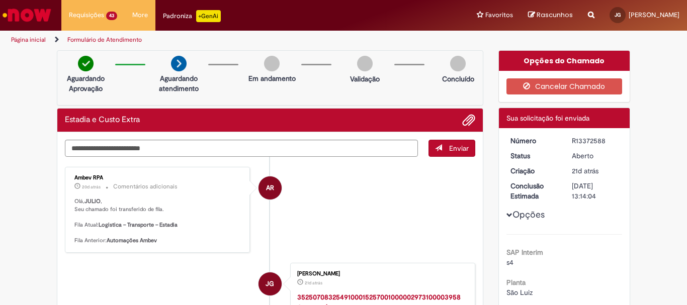
drag, startPoint x: 600, startPoint y: 139, endPoint x: 565, endPoint y: 141, distance: 35.3
click at [565, 141] on dd "R13372588" at bounding box center [596, 141] width 62 height 10
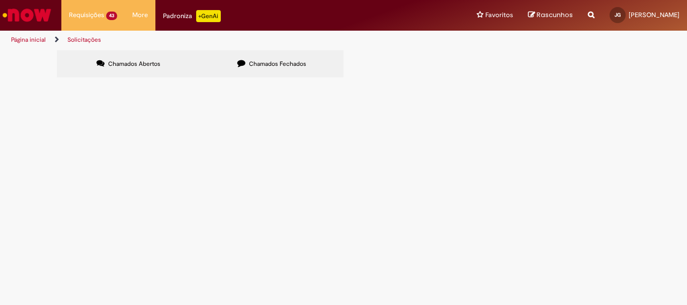
scroll to position [220, 0]
click at [0, 0] on link "2" at bounding box center [0, 0] width 0 height 0
click at [0, 0] on span "R13372603" at bounding box center [0, 0] width 0 height 0
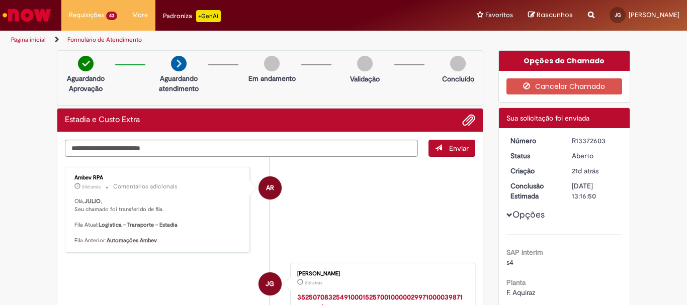
drag, startPoint x: 609, startPoint y: 141, endPoint x: 571, endPoint y: 140, distance: 38.8
click at [572, 140] on div "R13372603" at bounding box center [595, 141] width 47 height 10
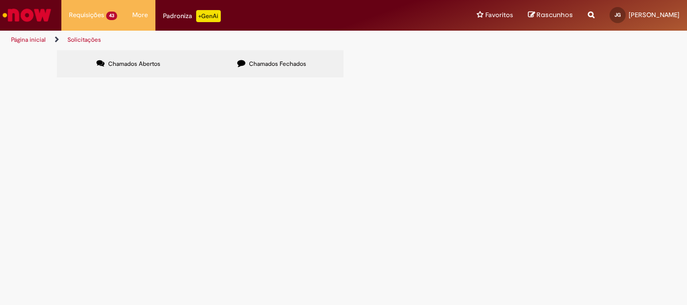
scroll to position [220, 0]
click at [0, 0] on link "2" at bounding box center [0, 0] width 0 height 0
click at [0, 0] on span "R13416909" at bounding box center [0, 0] width 0 height 0
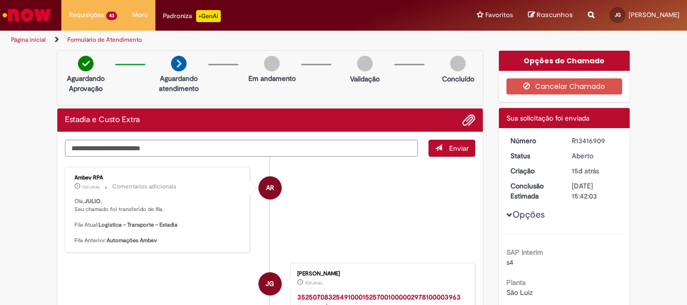
drag, startPoint x: 607, startPoint y: 141, endPoint x: 566, endPoint y: 141, distance: 41.3
click at [566, 141] on dd "R13416909" at bounding box center [596, 141] width 62 height 10
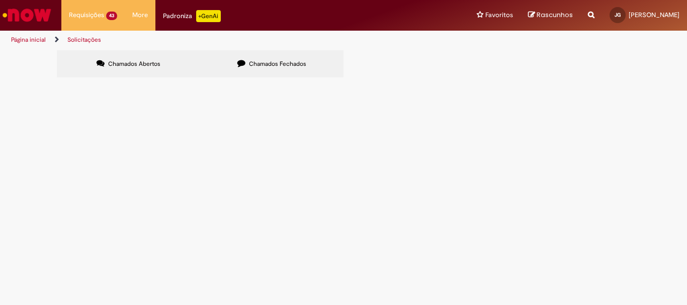
scroll to position [220, 0]
click at [0, 0] on link "2" at bounding box center [0, 0] width 0 height 0
click at [0, 0] on span "R13416928" at bounding box center [0, 0] width 0 height 0
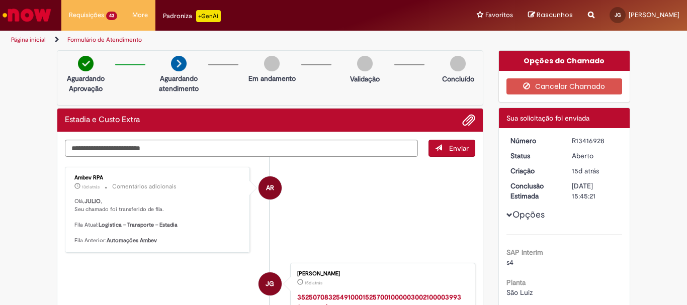
drag, startPoint x: 606, startPoint y: 141, endPoint x: 565, endPoint y: 145, distance: 41.5
click at [565, 145] on dd "R13416928" at bounding box center [596, 141] width 62 height 10
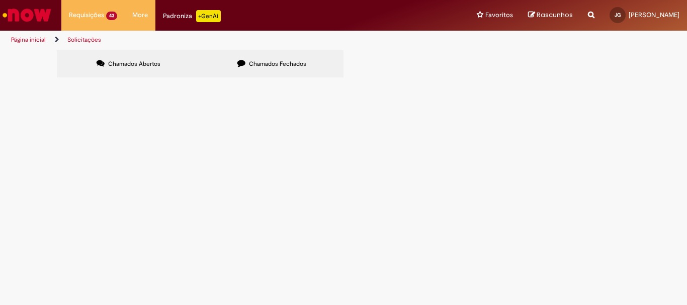
scroll to position [220, 0]
click at [0, 0] on link "2" at bounding box center [0, 0] width 0 height 0
click at [0, 0] on span "R13416947" at bounding box center [0, 0] width 0 height 0
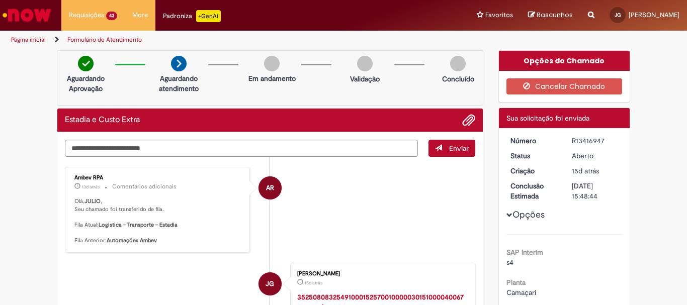
drag, startPoint x: 604, startPoint y: 140, endPoint x: 569, endPoint y: 139, distance: 35.2
click at [572, 139] on div "R13416947" at bounding box center [595, 141] width 47 height 10
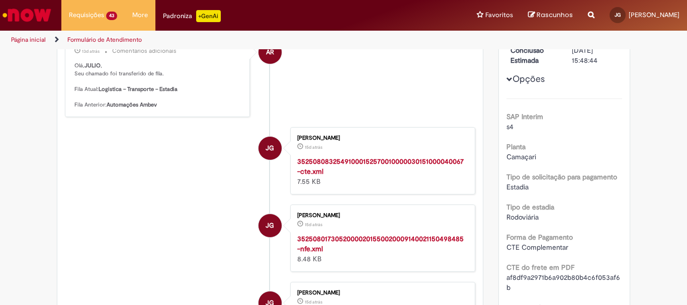
scroll to position [201, 0]
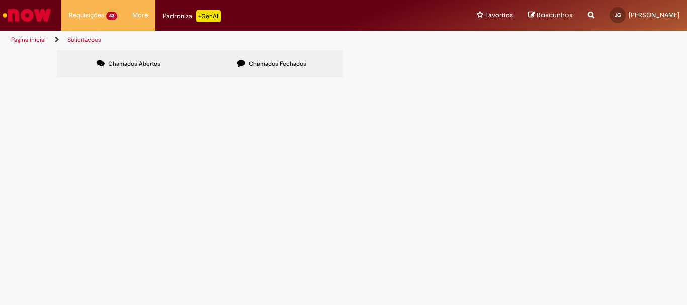
scroll to position [220, 0]
click at [0, 0] on link "2" at bounding box center [0, 0] width 0 height 0
click at [0, 0] on span "R13417093" at bounding box center [0, 0] width 0 height 0
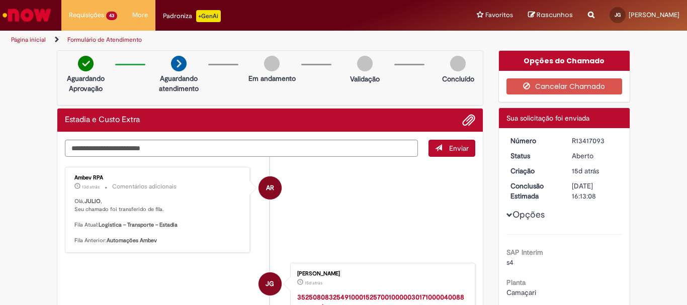
drag, startPoint x: 607, startPoint y: 140, endPoint x: 567, endPoint y: 142, distance: 39.8
click at [567, 142] on dd "R13417093" at bounding box center [596, 141] width 62 height 10
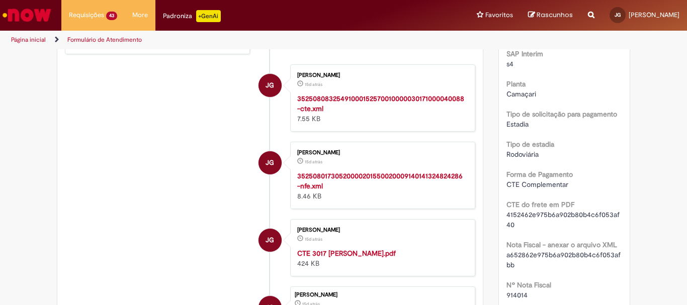
scroll to position [201, 0]
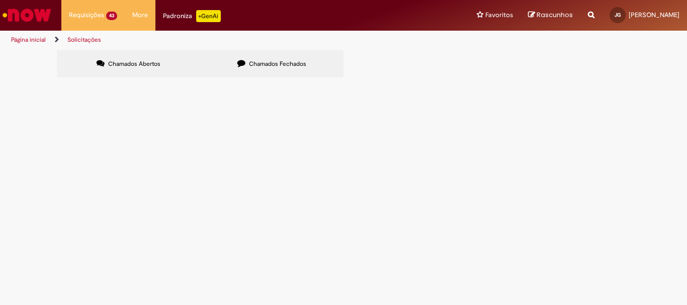
click at [0, 0] on span "R13439156" at bounding box center [0, 0] width 0 height 0
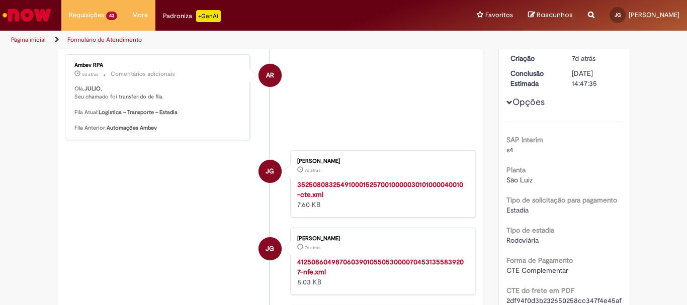
scroll to position [58, 0]
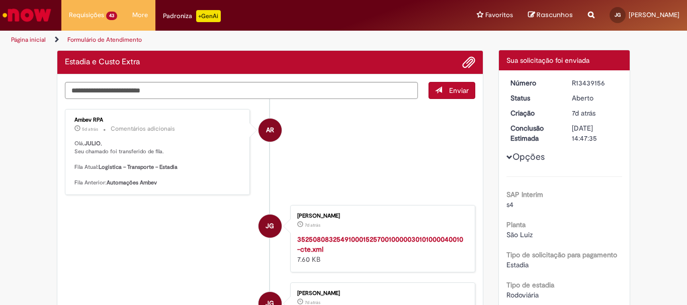
drag, startPoint x: 611, startPoint y: 85, endPoint x: 558, endPoint y: 85, distance: 53.3
click at [558, 78] on dl "Número R13439156 Status [GEOGRAPHIC_DATA] Criação 7d atrás 7 dias atrás Conclus…" at bounding box center [565, 78] width 124 height 0
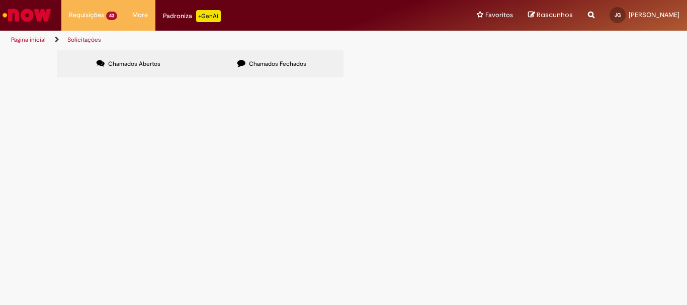
click at [0, 0] on span "R13439126" at bounding box center [0, 0] width 0 height 0
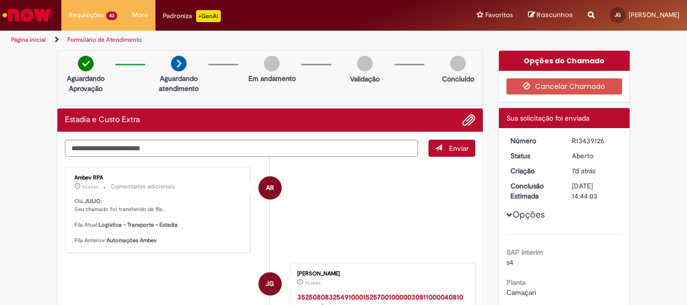
drag, startPoint x: 606, startPoint y: 140, endPoint x: 559, endPoint y: 140, distance: 47.3
click at [559, 136] on dl "Número R13439126 Status [GEOGRAPHIC_DATA] Criação 7d atrás 7 dias atrás Conclus…" at bounding box center [565, 136] width 124 height 0
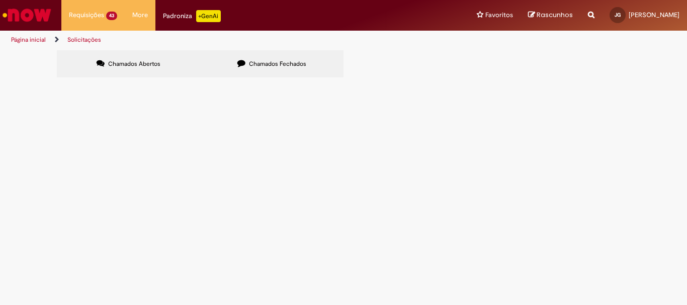
click at [0, 0] on span "R13439113" at bounding box center [0, 0] width 0 height 0
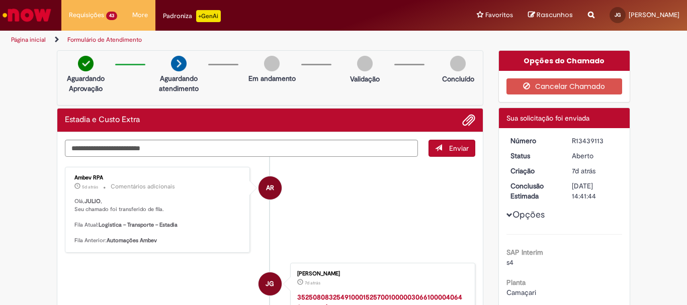
drag, startPoint x: 600, startPoint y: 144, endPoint x: 568, endPoint y: 141, distance: 32.4
click at [572, 141] on div "R13439113" at bounding box center [595, 141] width 47 height 10
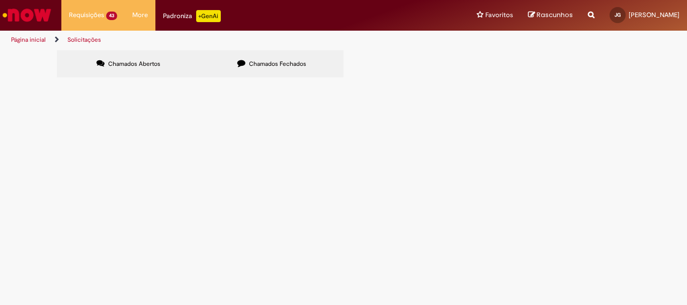
click at [0, 0] on span "R13439098" at bounding box center [0, 0] width 0 height 0
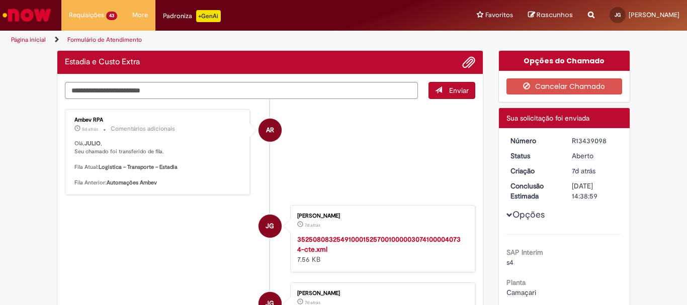
drag, startPoint x: 606, startPoint y: 139, endPoint x: 564, endPoint y: 142, distance: 42.9
click at [565, 142] on dd "R13439098" at bounding box center [596, 141] width 62 height 10
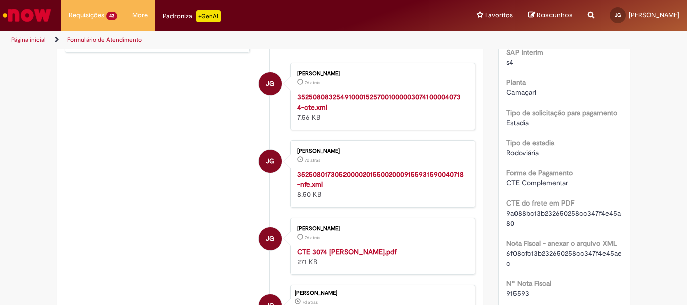
scroll to position [201, 0]
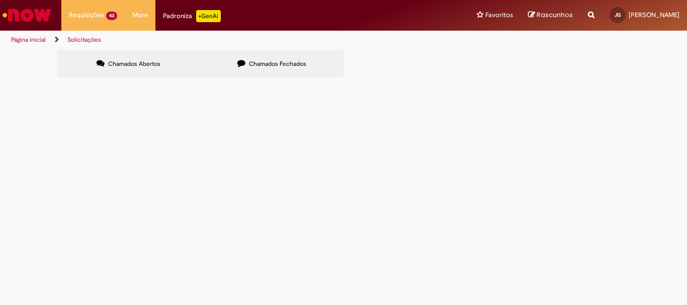
click at [0, 0] on span "R13439078" at bounding box center [0, 0] width 0 height 0
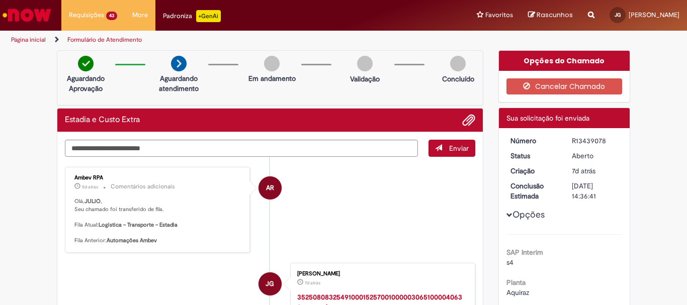
drag, startPoint x: 604, startPoint y: 140, endPoint x: 568, endPoint y: 141, distance: 36.2
click at [572, 141] on div "R13439078" at bounding box center [595, 141] width 47 height 10
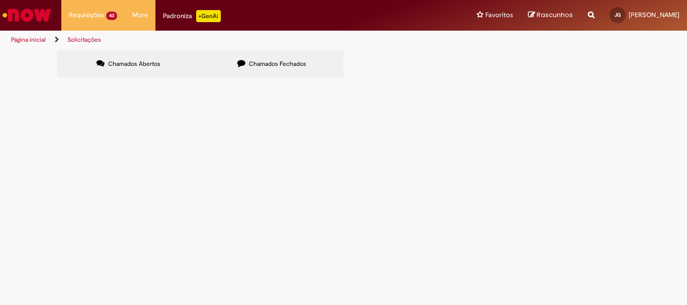
click at [0, 0] on span "R13439062" at bounding box center [0, 0] width 0 height 0
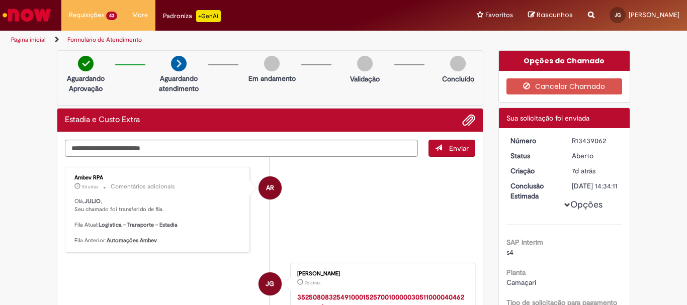
drag, startPoint x: 603, startPoint y: 138, endPoint x: 569, endPoint y: 139, distance: 34.7
click at [572, 139] on div "R13439062" at bounding box center [595, 141] width 47 height 10
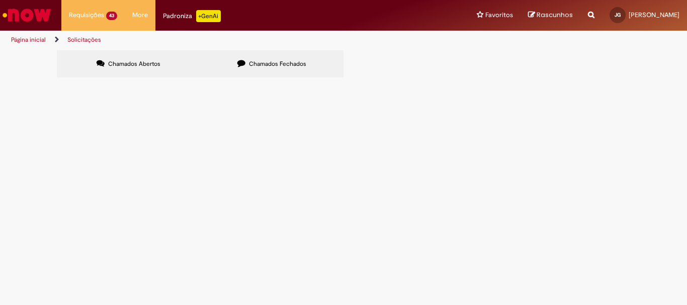
click at [0, 0] on span "R13439041" at bounding box center [0, 0] width 0 height 0
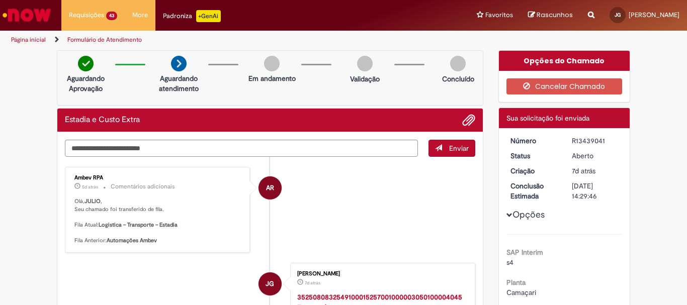
drag, startPoint x: 606, startPoint y: 143, endPoint x: 558, endPoint y: 141, distance: 47.8
click at [558, 136] on dl "Número R13439041 Status [GEOGRAPHIC_DATA] Criação 7d atrás 7 dias atrás Conclus…" at bounding box center [565, 136] width 124 height 0
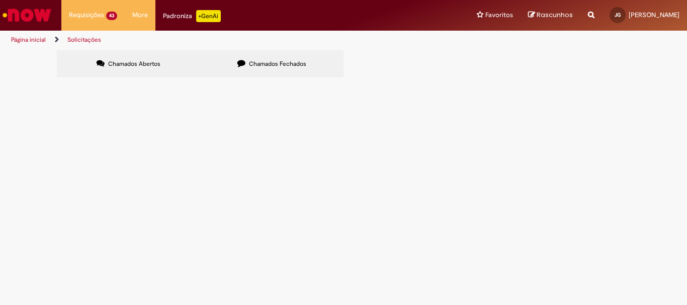
scroll to position [101, 0]
click at [0, 0] on span "R13438840" at bounding box center [0, 0] width 0 height 0
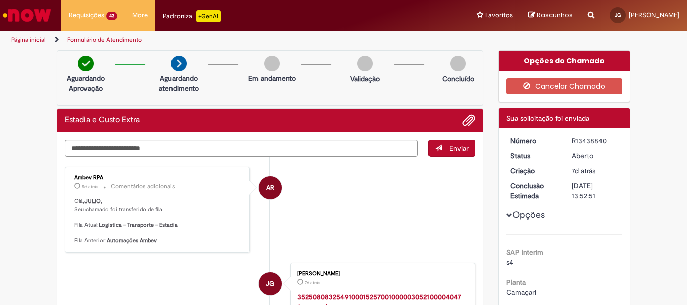
drag, startPoint x: 609, startPoint y: 140, endPoint x: 553, endPoint y: 140, distance: 56.4
click at [553, 136] on dl "Número R13438840 Status [GEOGRAPHIC_DATA] Criação 7d atrás 7 dias atrás Conclus…" at bounding box center [565, 136] width 124 height 0
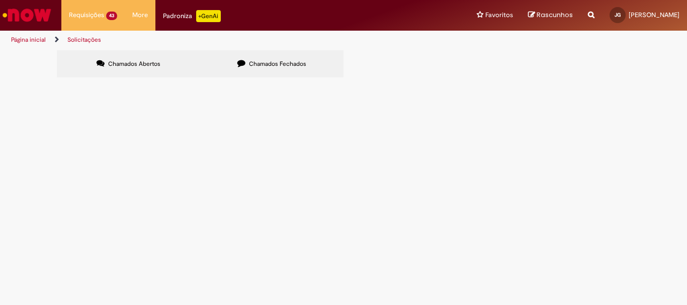
scroll to position [50, 0]
click at [0, 0] on span "R13438813" at bounding box center [0, 0] width 0 height 0
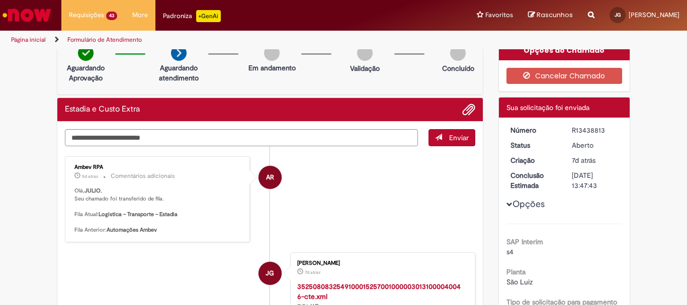
scroll to position [8, 0]
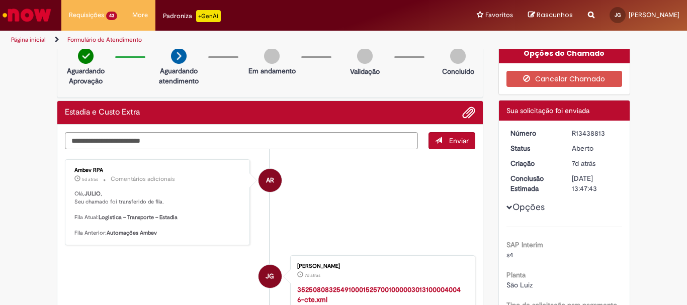
drag, startPoint x: 608, startPoint y: 134, endPoint x: 569, endPoint y: 135, distance: 39.8
click at [572, 135] on div "R13438813" at bounding box center [595, 133] width 47 height 10
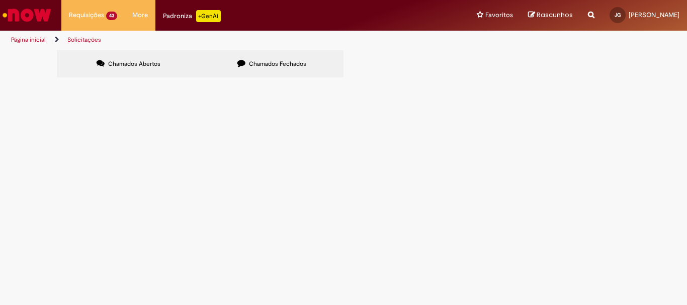
scroll to position [101, 0]
click at [0, 0] on span "R13438788" at bounding box center [0, 0] width 0 height 0
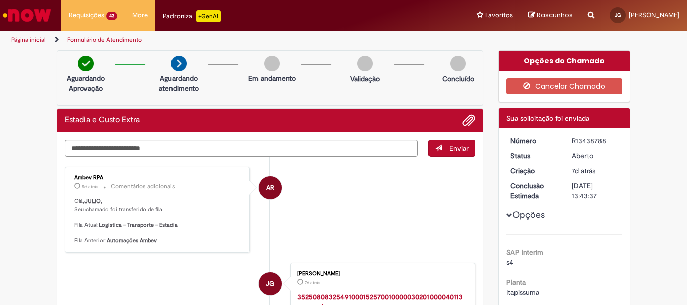
drag, startPoint x: 613, startPoint y: 145, endPoint x: 570, endPoint y: 142, distance: 43.9
click at [572, 142] on div "R13438788" at bounding box center [595, 141] width 47 height 10
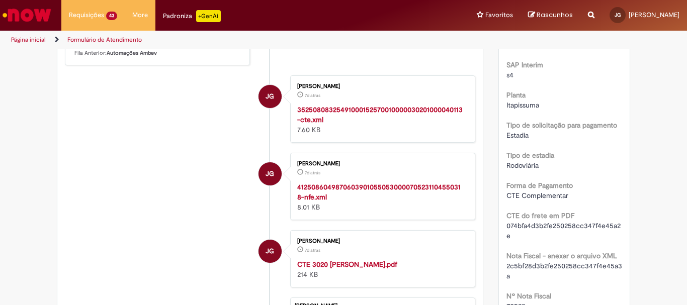
scroll to position [201, 0]
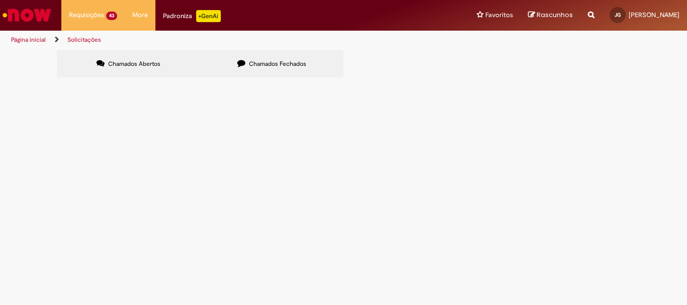
scroll to position [101, 0]
click at [0, 0] on span "R13438747" at bounding box center [0, 0] width 0 height 0
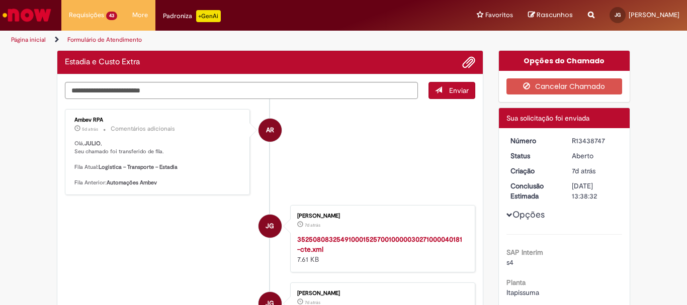
drag, startPoint x: 604, startPoint y: 144, endPoint x: 567, endPoint y: 142, distance: 37.8
click at [567, 141] on dd "R13438747" at bounding box center [596, 141] width 62 height 10
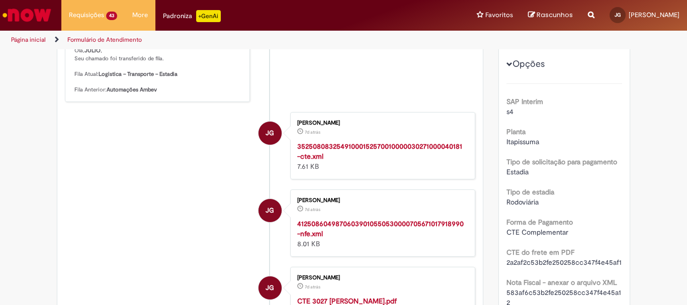
scroll to position [201, 0]
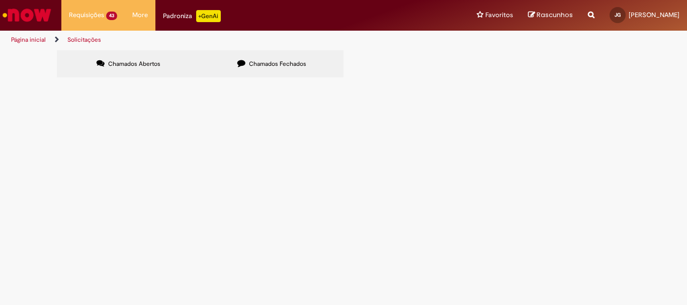
scroll to position [101, 0]
click at [0, 0] on span "R13426324" at bounding box center [0, 0] width 0 height 0
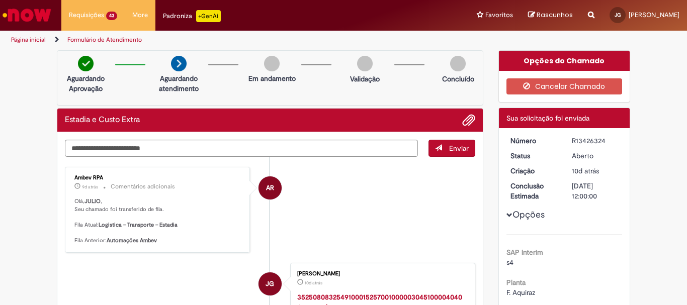
drag, startPoint x: 607, startPoint y: 141, endPoint x: 567, endPoint y: 141, distance: 40.8
click at [567, 141] on dd "R13426324" at bounding box center [596, 141] width 62 height 10
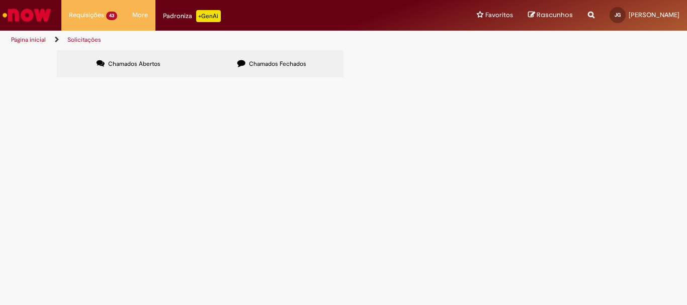
scroll to position [101, 0]
click at [0, 0] on span "R13426139" at bounding box center [0, 0] width 0 height 0
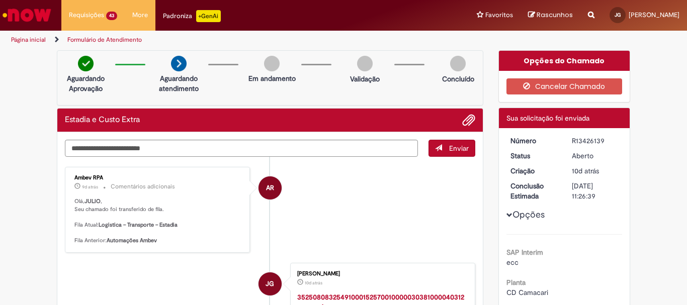
drag, startPoint x: 606, startPoint y: 141, endPoint x: 564, endPoint y: 141, distance: 41.8
click at [565, 141] on dd "R13426139" at bounding box center [596, 141] width 62 height 10
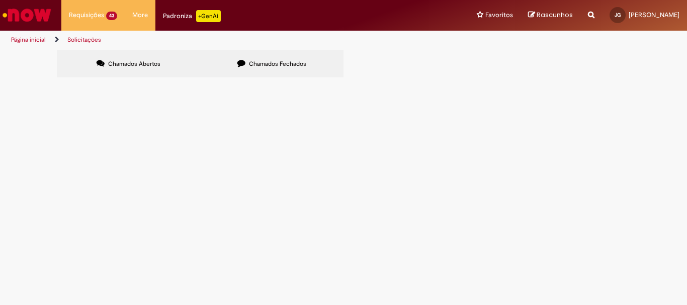
scroll to position [151, 0]
click at [0, 0] on span "R13426109" at bounding box center [0, 0] width 0 height 0
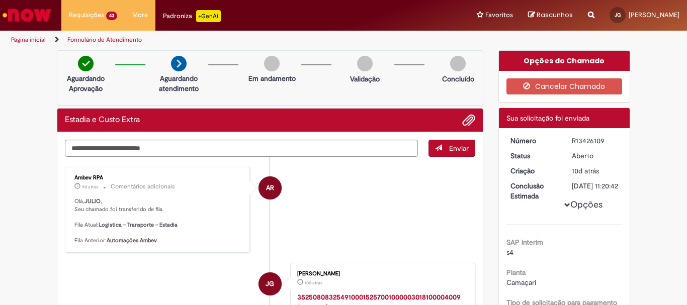
drag, startPoint x: 605, startPoint y: 139, endPoint x: 568, endPoint y: 139, distance: 37.7
click at [568, 139] on dd "R13426109" at bounding box center [596, 141] width 62 height 10
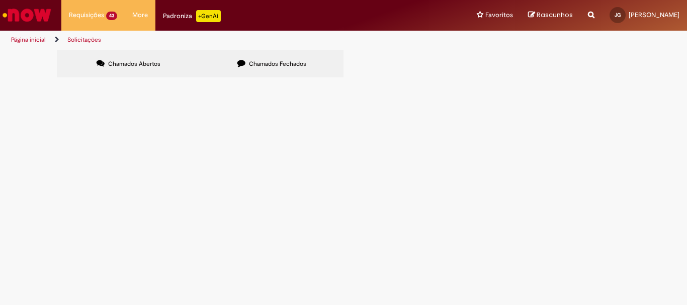
scroll to position [201, 0]
click at [0, 0] on span "R13426123" at bounding box center [0, 0] width 0 height 0
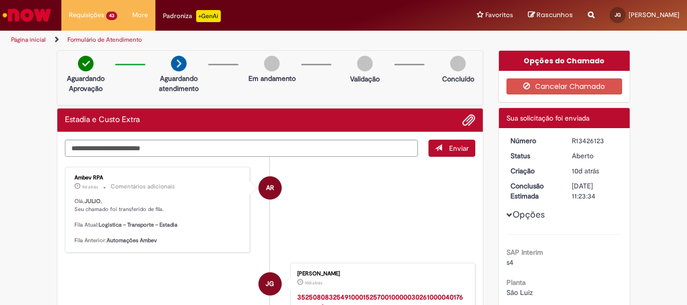
drag, startPoint x: 606, startPoint y: 142, endPoint x: 556, endPoint y: 141, distance: 50.3
click at [556, 136] on dl "Número R13426123 Status [GEOGRAPHIC_DATA] Criação 10d atrás 10 dias atrás Concl…" at bounding box center [565, 136] width 124 height 0
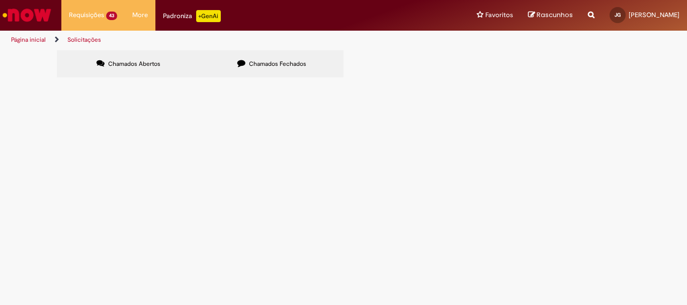
scroll to position [220, 0]
click at [0, 0] on span "R13417276" at bounding box center [0, 0] width 0 height 0
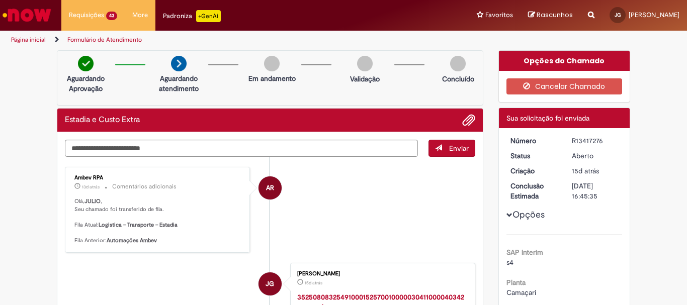
drag, startPoint x: 604, startPoint y: 144, endPoint x: 566, endPoint y: 141, distance: 37.9
click at [566, 141] on dd "R13417276" at bounding box center [596, 141] width 62 height 10
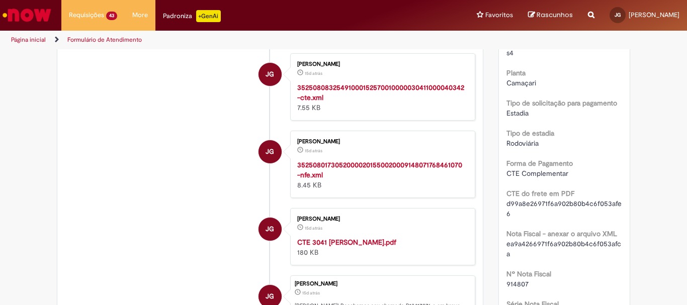
scroll to position [252, 0]
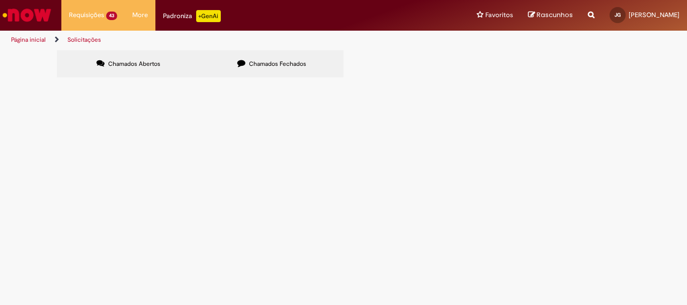
scroll to position [201, 0]
click at [0, 0] on span "R13417260" at bounding box center [0, 0] width 0 height 0
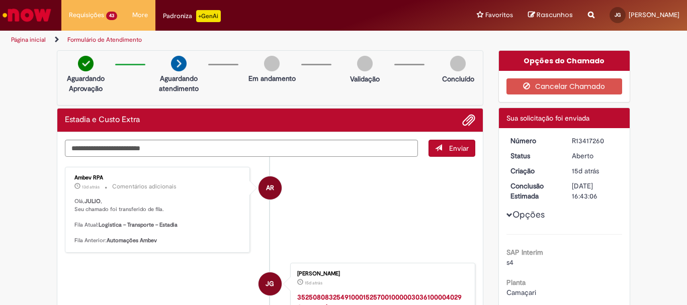
drag, startPoint x: 597, startPoint y: 141, endPoint x: 569, endPoint y: 142, distance: 28.2
click at [572, 142] on div "R13417260" at bounding box center [595, 141] width 47 height 10
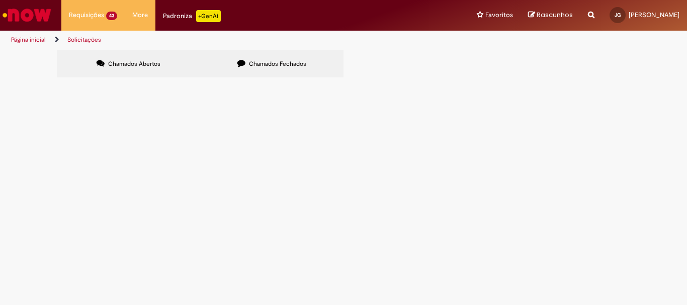
scroll to position [201, 0]
click at [0, 0] on span "R13417224" at bounding box center [0, 0] width 0 height 0
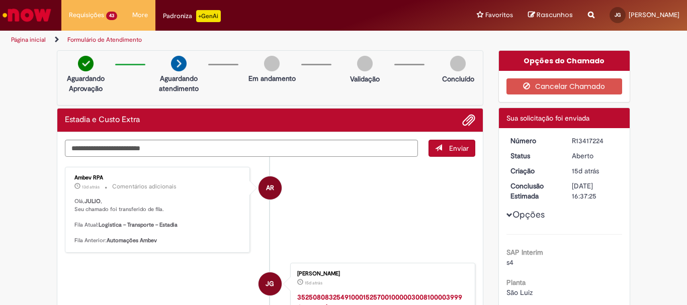
drag, startPoint x: 604, startPoint y: 141, endPoint x: 569, endPoint y: 141, distance: 35.2
click at [572, 141] on div "R13417224" at bounding box center [595, 141] width 47 height 10
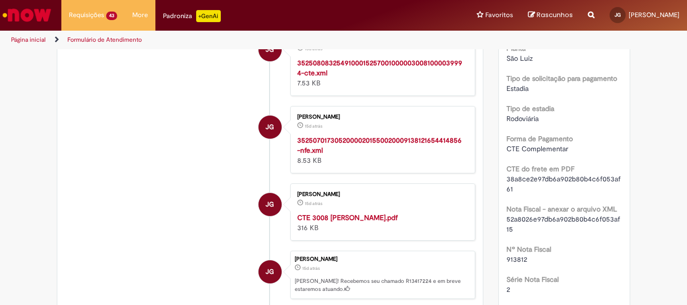
scroll to position [252, 0]
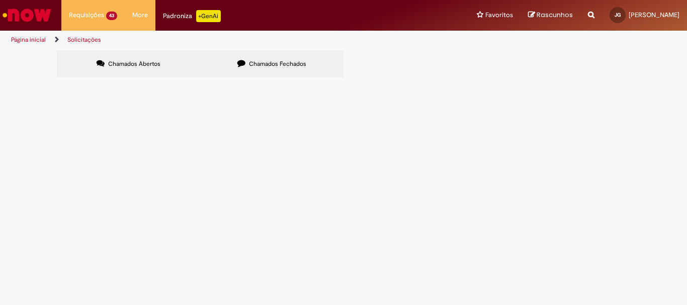
scroll to position [220, 0]
click at [0, 0] on span "R13417196" at bounding box center [0, 0] width 0 height 0
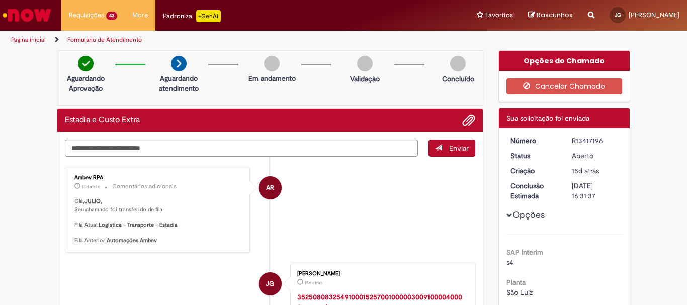
drag, startPoint x: 597, startPoint y: 140, endPoint x: 564, endPoint y: 140, distance: 33.2
click at [565, 140] on dd "R13417196" at bounding box center [596, 141] width 62 height 10
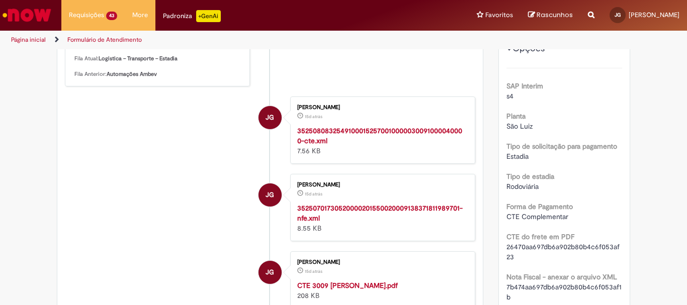
scroll to position [201, 0]
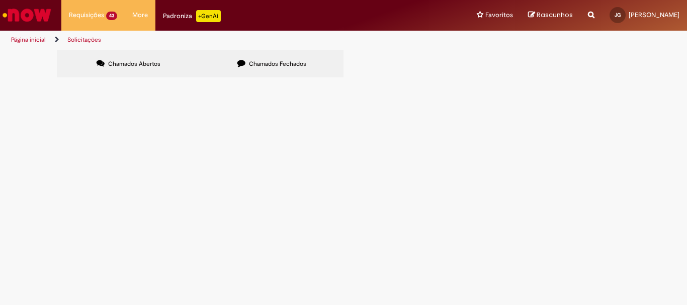
scroll to position [220, 0]
click at [0, 0] on span "R13417122" at bounding box center [0, 0] width 0 height 0
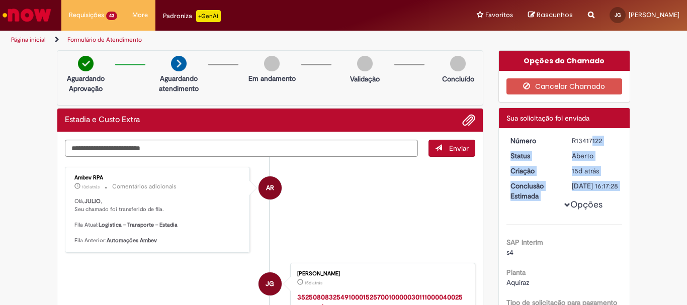
drag, startPoint x: 607, startPoint y: 146, endPoint x: 595, endPoint y: 143, distance: 12.0
click at [610, 141] on div "R13417122" at bounding box center [595, 141] width 47 height 10
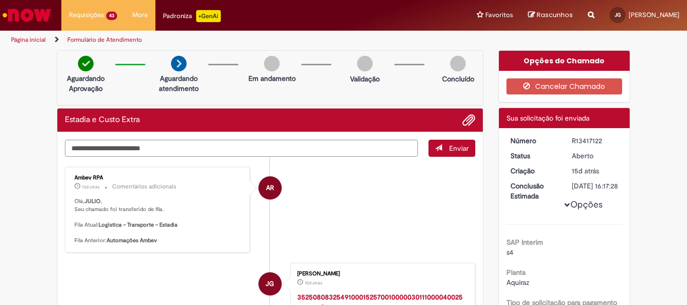
drag, startPoint x: 603, startPoint y: 140, endPoint x: 570, endPoint y: 140, distance: 33.2
click at [572, 140] on div "R13417122" at bounding box center [595, 141] width 47 height 10
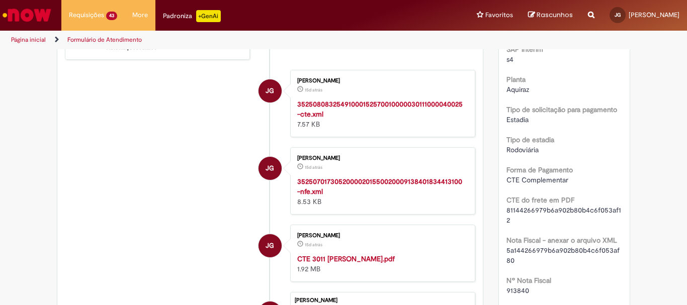
scroll to position [201, 0]
